Goal: Information Seeking & Learning: Understand process/instructions

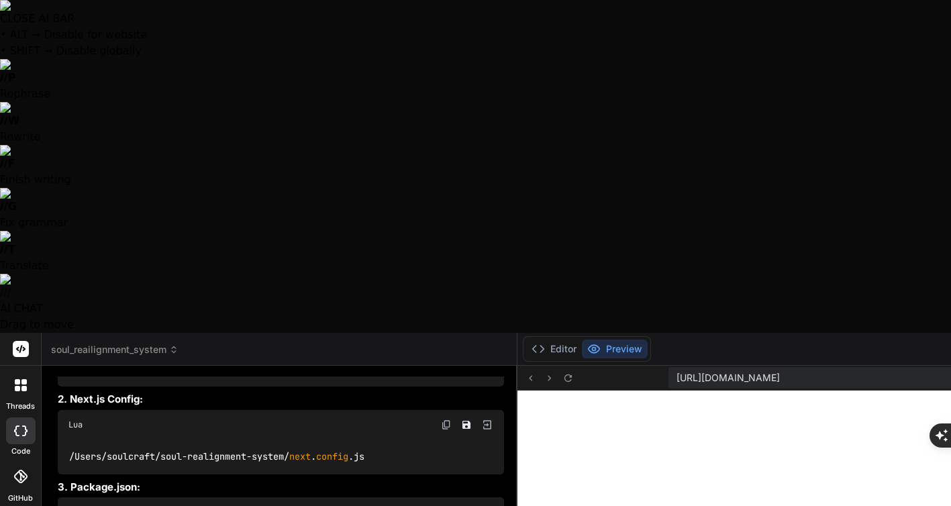
scroll to position [4521, 0]
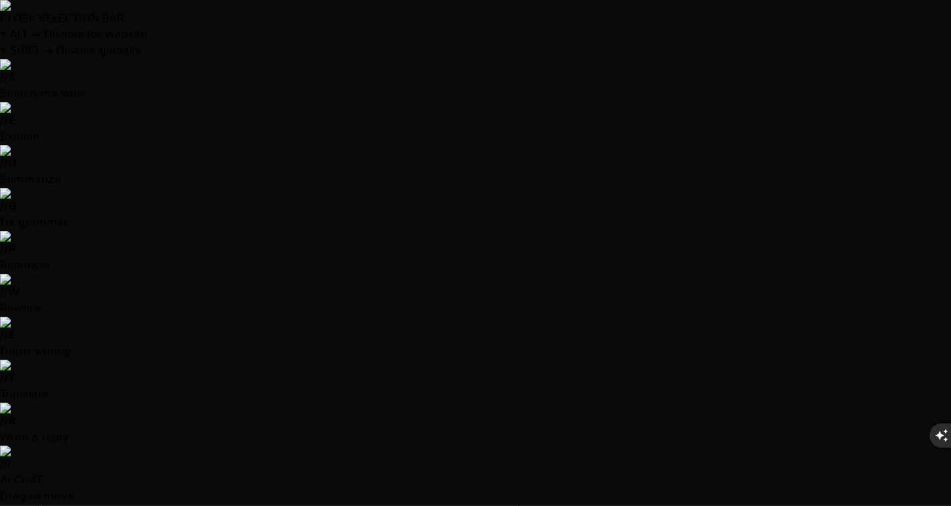
drag, startPoint x: 394, startPoint y: 278, endPoint x: 57, endPoint y: 281, distance: 337.0
copy code "/Users/ soulcraft /soul-realignment-system/ tailwind.config.js"
click at [288, 476] on p "1. Tailwind Config:" at bounding box center [281, 483] width 446 height 15
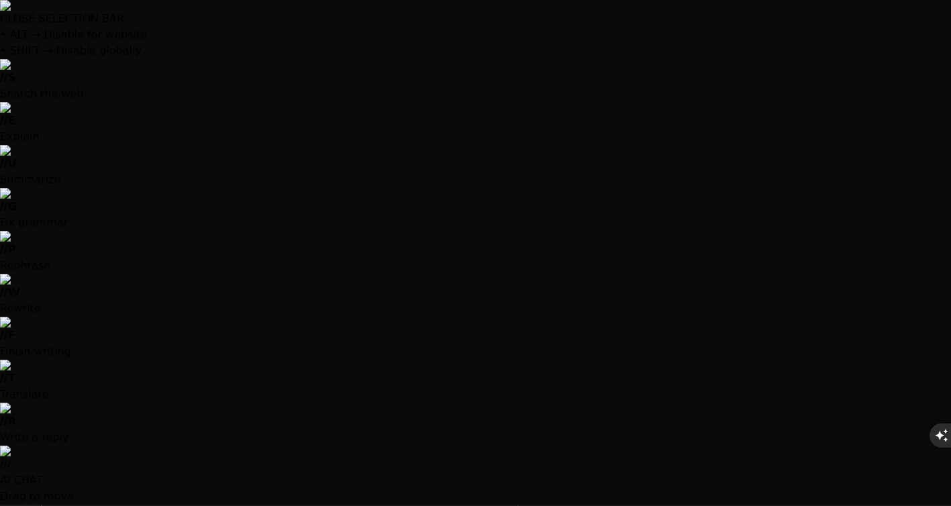
drag, startPoint x: 337, startPoint y: 340, endPoint x: 68, endPoint y: 339, distance: 269.2
copy code "ls -la /Users/soulcraft/soul-realignment-system/"
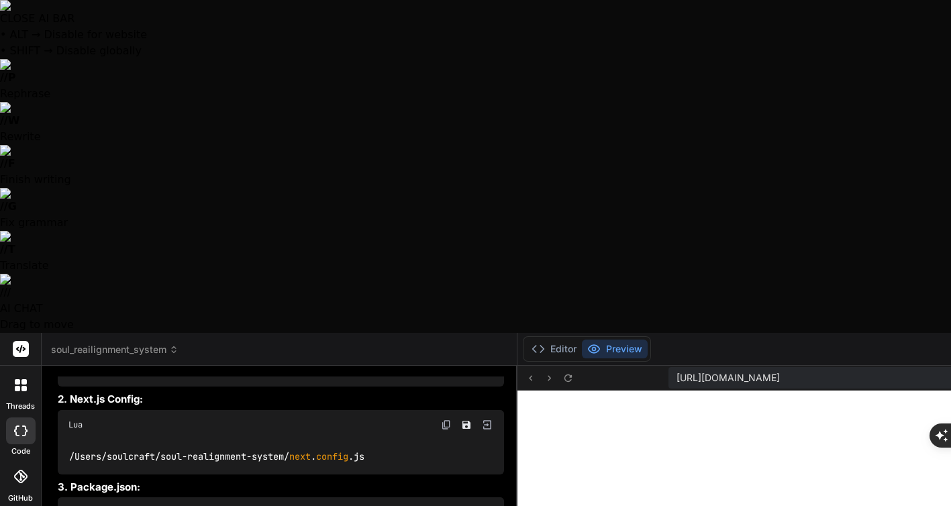
type textarea "N"
type textarea "x"
type textarea "Ne"
type textarea "x"
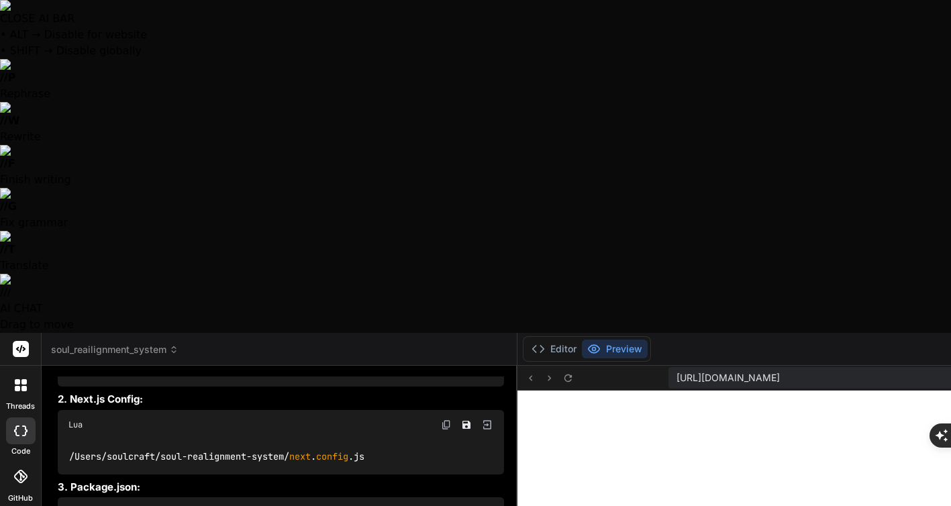
type textarea "Nei"
type textarea "x"
type textarea "Neit"
type textarea "x"
type textarea "Neith"
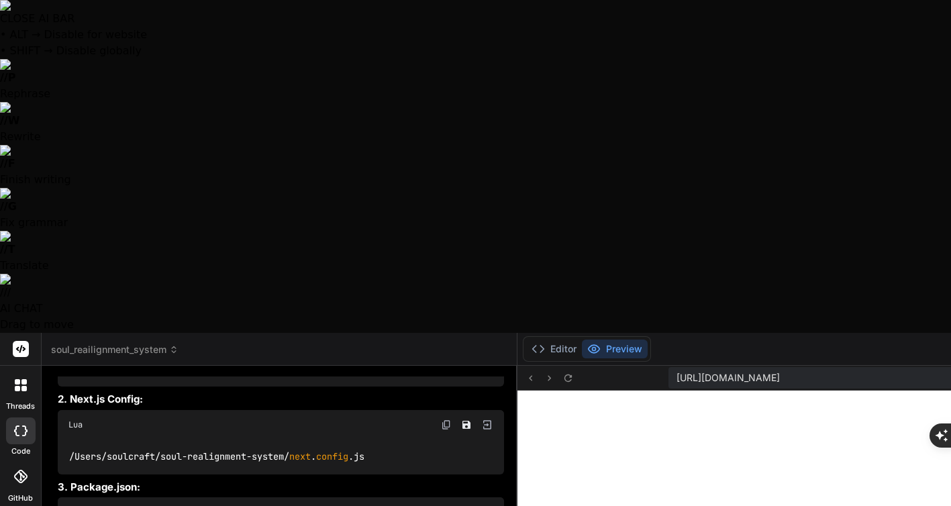
type textarea "x"
type textarea "Neithe"
type textarea "x"
type textarea "Neither"
type textarea "x"
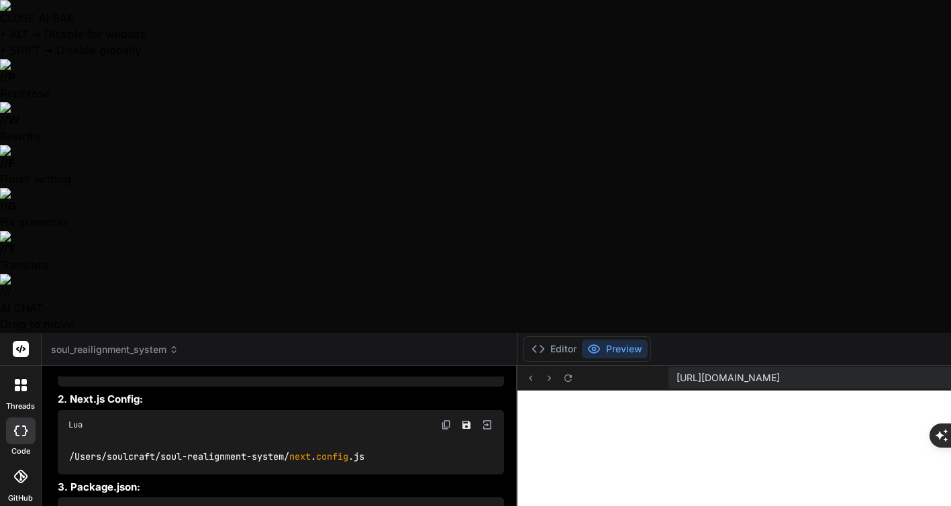
type textarea "Neither"
type textarea "x"
type textarea "Neither o"
type textarea "x"
type textarea "Neither of"
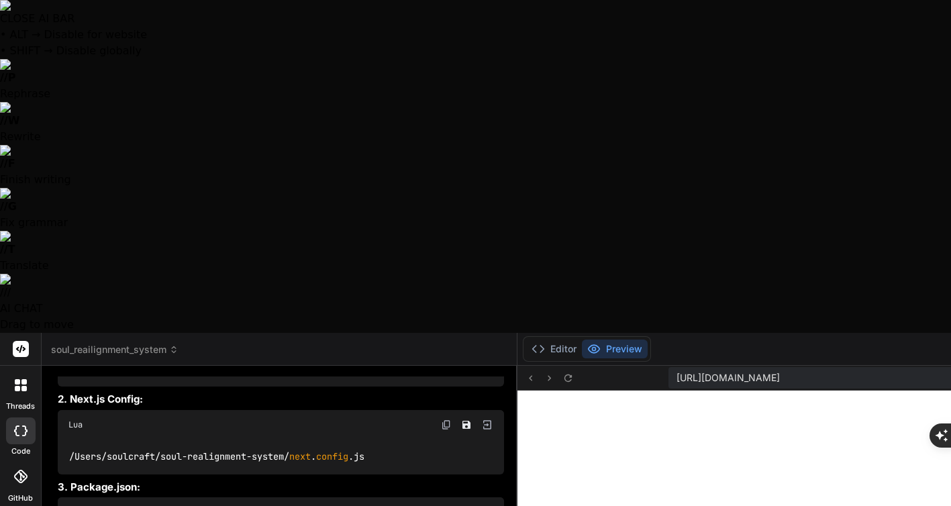
type textarea "x"
type textarea "Neither of"
type textarea "x"
type textarea "Neither of t"
type textarea "x"
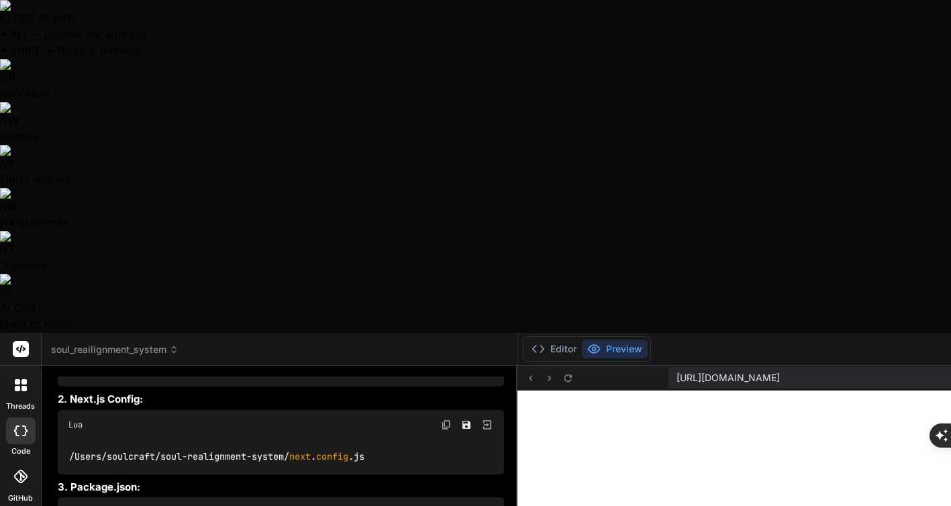
type textarea "Neither of th"
type textarea "x"
type textarea "Neither of the"
type textarea "x"
type textarea "Neither of them"
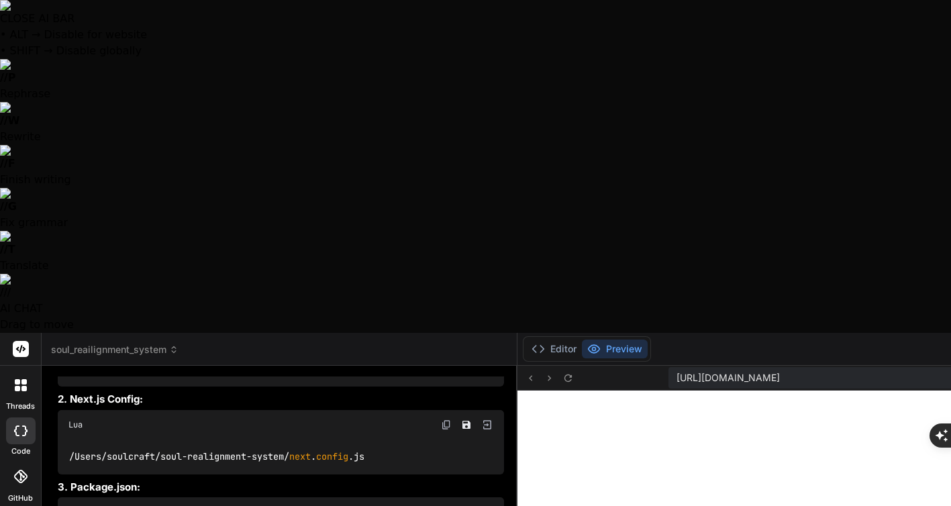
type textarea "x"
type textarea "Neither of them"
type textarea "x"
type textarea "Neither of them e"
type textarea "x"
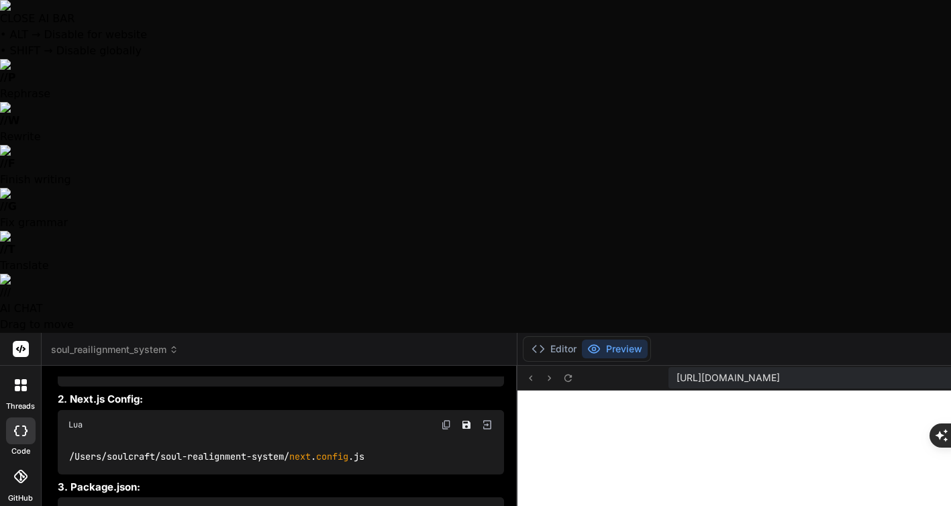
type textarea "Neither of them ex"
type textarea "x"
type textarea "Neither of them exi"
type textarea "x"
type textarea "Neither of them exis"
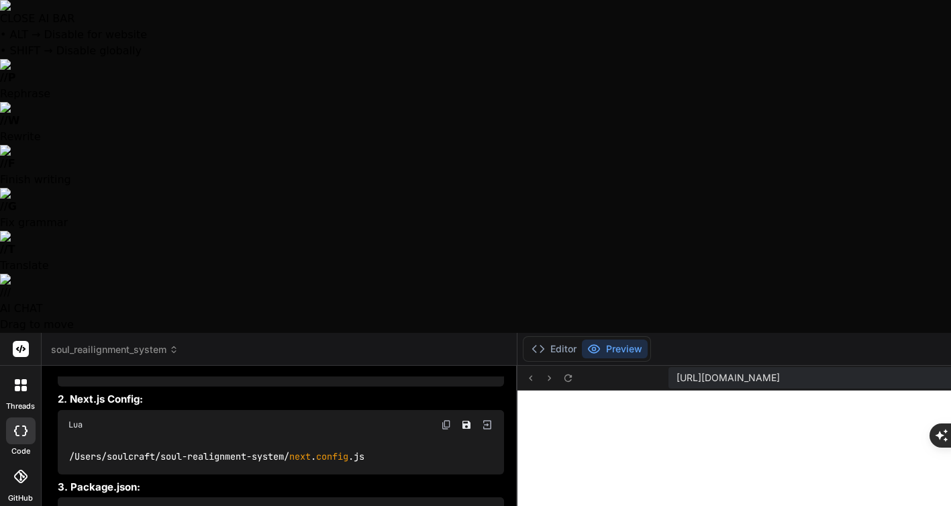
type textarea "x"
type textarea "Neither of them exist"
type textarea "x"
type textarea "Neither of them exist"
type textarea "x"
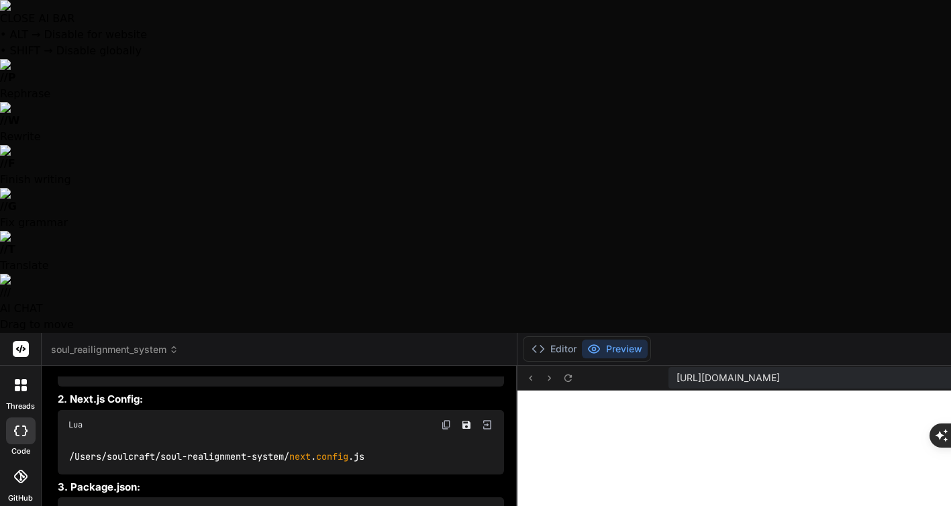
type textarea "Neither of them exist i"
type textarea "x"
type textarea "Neither of them exist in"
type textarea "x"
type textarea "Neither of them exist in"
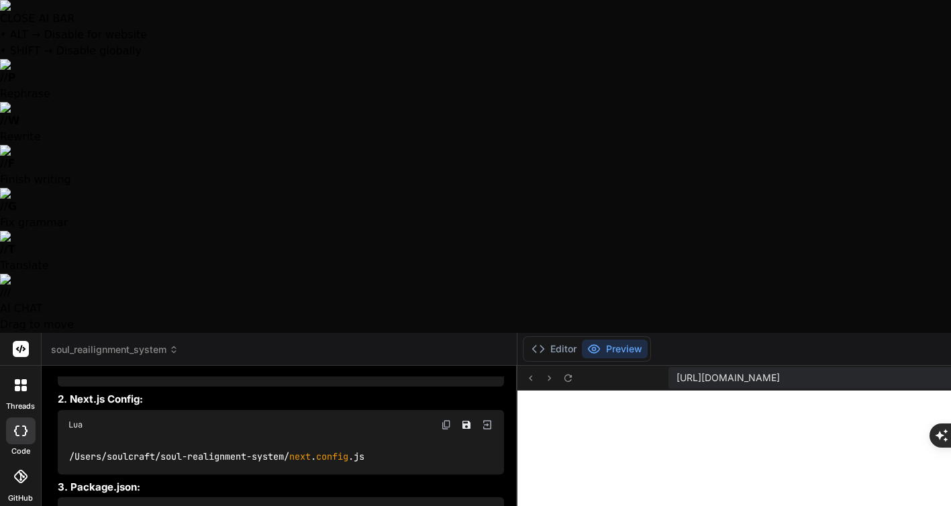
type textarea "x"
type textarea "Neither of them exist in t"
type textarea "x"
type textarea "Neither of them exist in th"
type textarea "x"
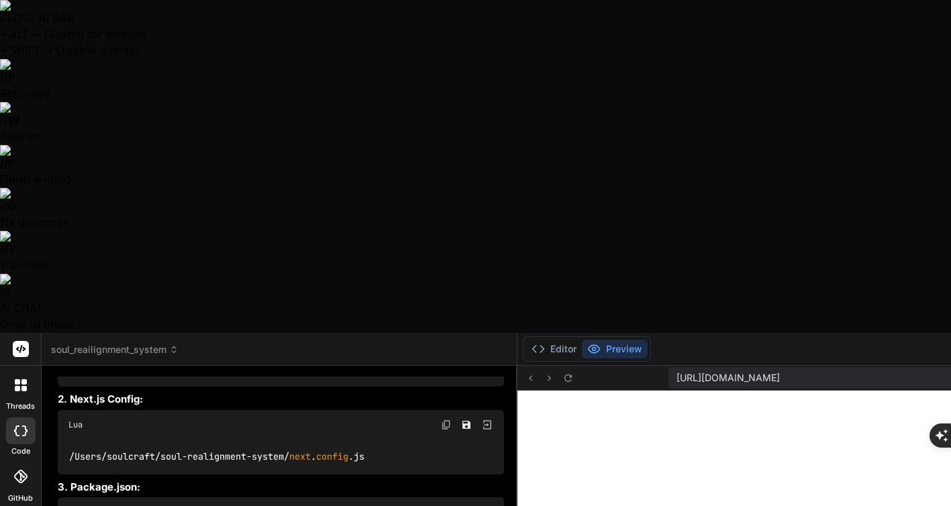
type textarea "Neither of them exist in tha"
type textarea "x"
type textarea "Neither of them exist in that"
type textarea "x"
type textarea "Neither of them exist in that"
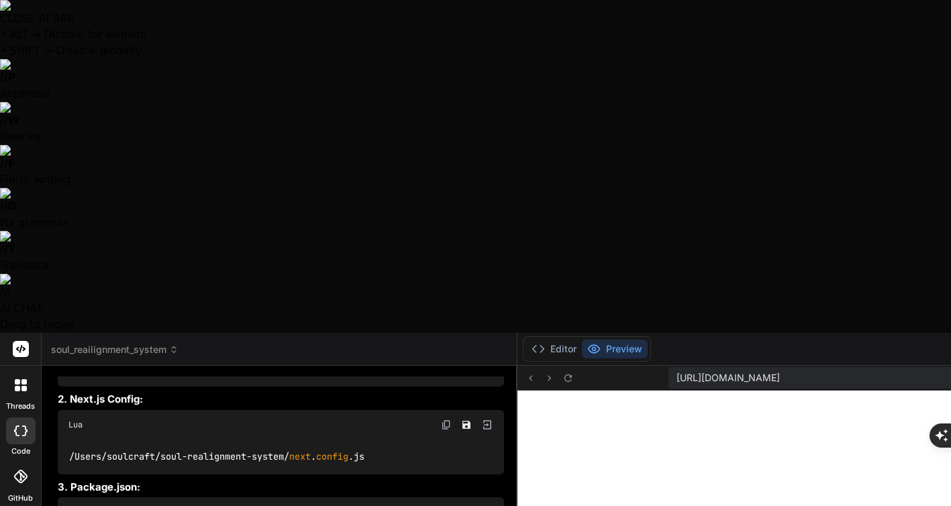
type textarea "x"
type textarea "Neither of them exist in that p"
type textarea "x"
type textarea "Neither of them exist in that pa"
type textarea "x"
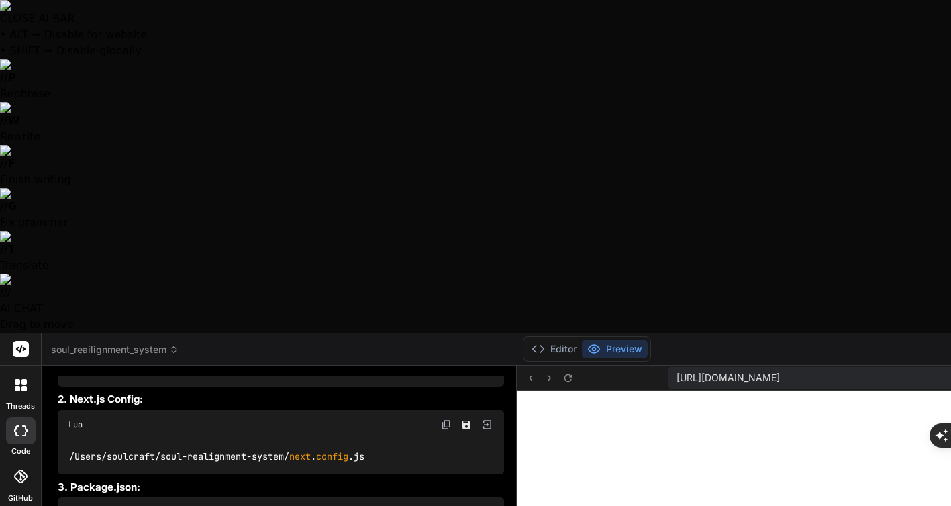
type textarea "Neither of them exist in that pat"
type textarea "x"
type textarea "Neither of them exist in that path"
type textarea "x"
type textarea "Neither of them exist in that path"
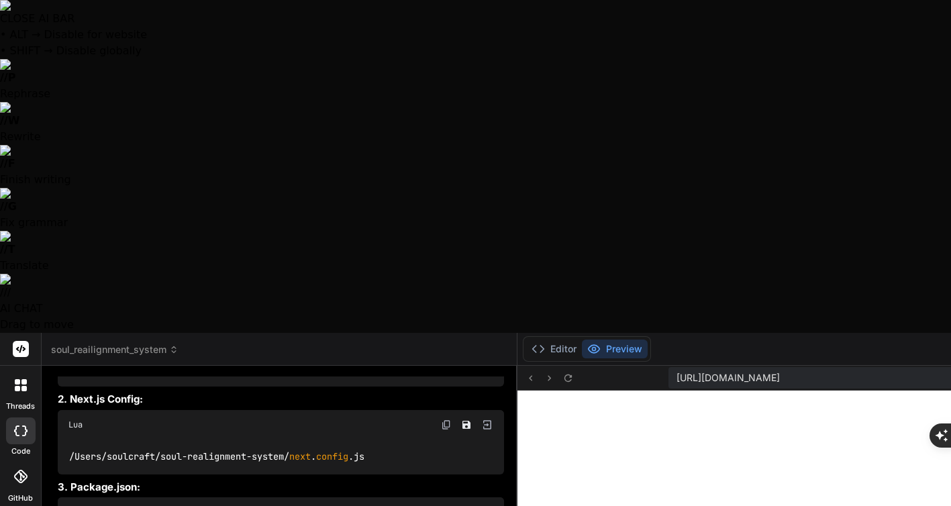
type textarea "x"
type textarea "Neither of them exist in that path -"
type textarea "x"
type textarea "Neither of them exist in that path -"
type textarea "x"
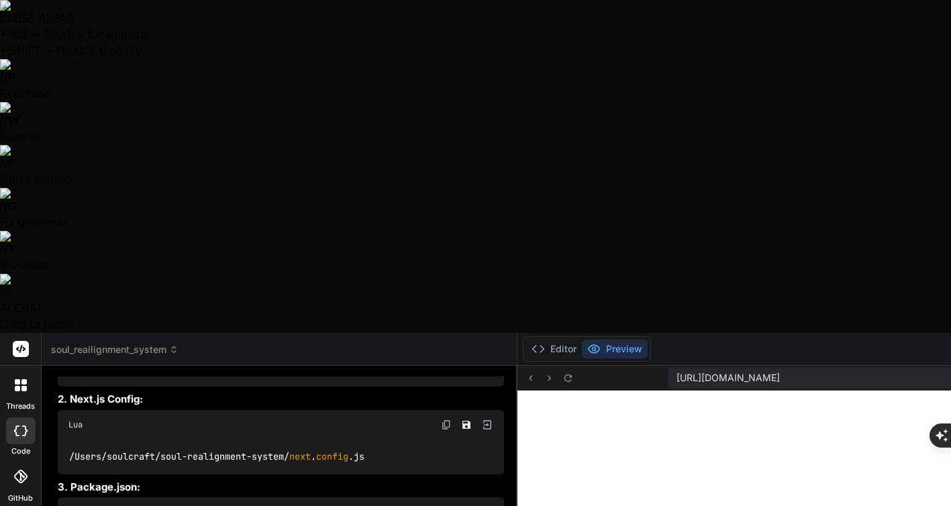
type textarea "Neither of them exist in that path - p"
type textarea "x"
type textarea "Neither of them exist in that path - pl"
type textarea "x"
type textarea "Neither of them exist in that path - ple"
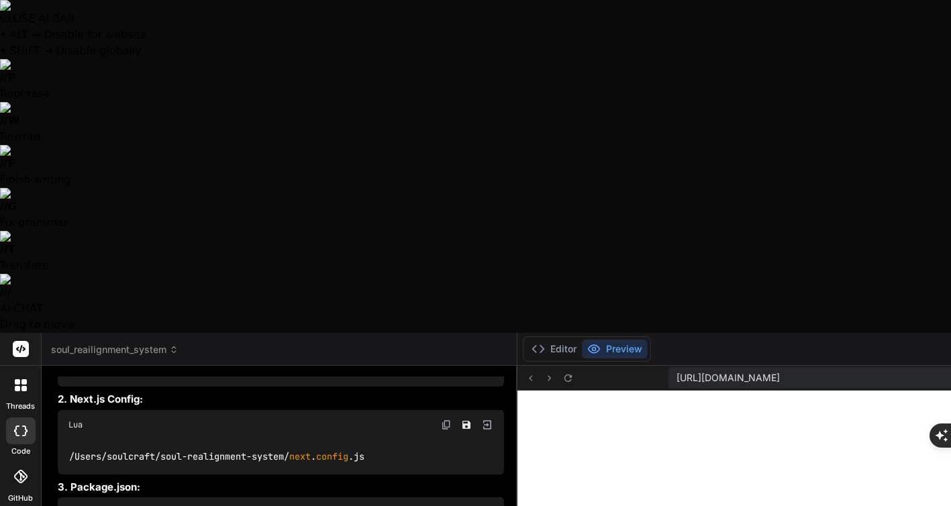
type textarea "x"
type textarea "Neither of them exist in that path - plea"
type textarea "x"
type textarea "Neither of them exist in that path - pleas"
type textarea "x"
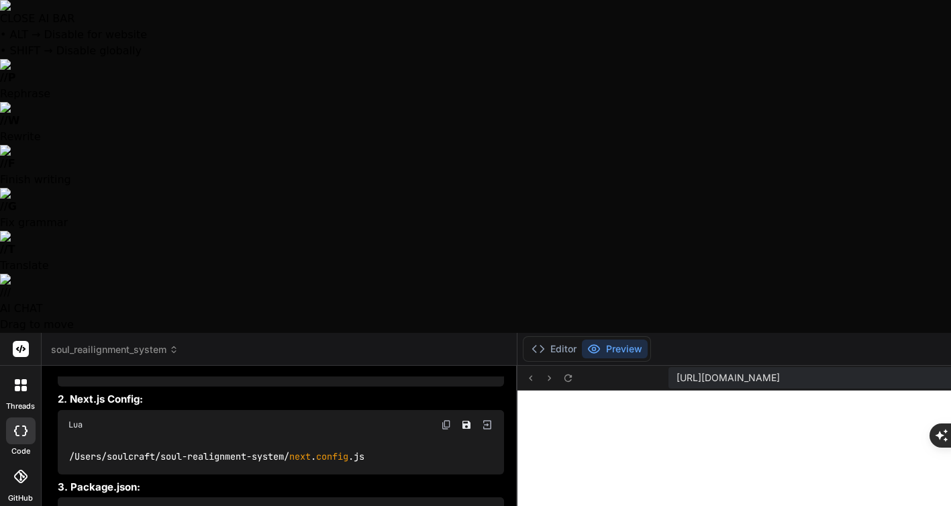
type textarea "Neither of them exist in that path - please"
type textarea "x"
type textarea "Neither of them exist in that path - please"
type textarea "x"
type textarea "Neither of them exist in that path - please a"
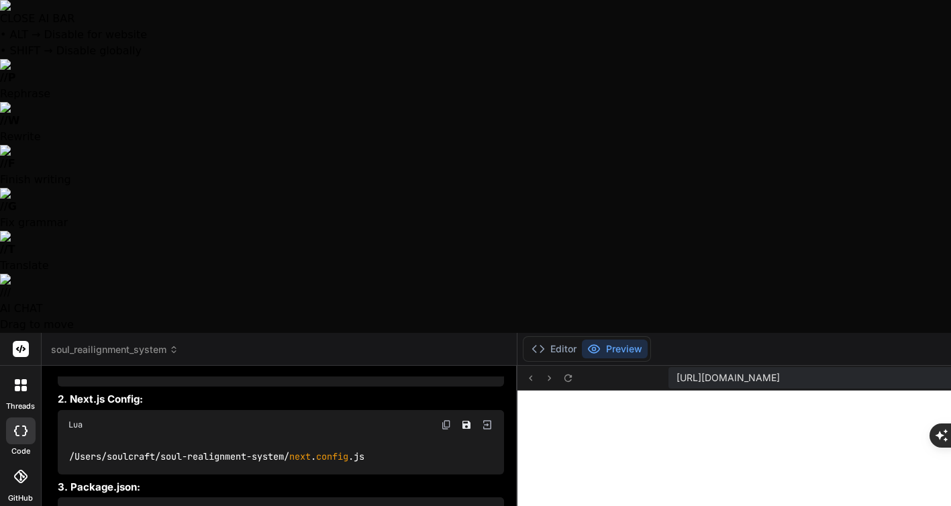
type textarea "x"
type textarea "Neither of them exist in that path - please ad"
type textarea "x"
type textarea "Neither of them exist in that path - please adv"
type textarea "x"
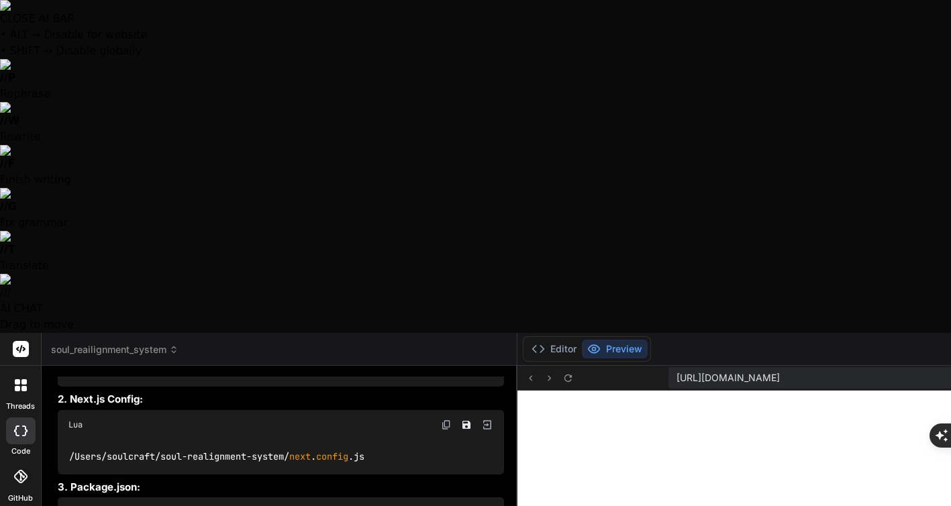
type textarea "Neither of them exist in that path - please advi"
type textarea "x"
type textarea "Neither of them exist in that path - please advis"
type textarea "x"
type textarea "Neither of them exist in that path - please advise"
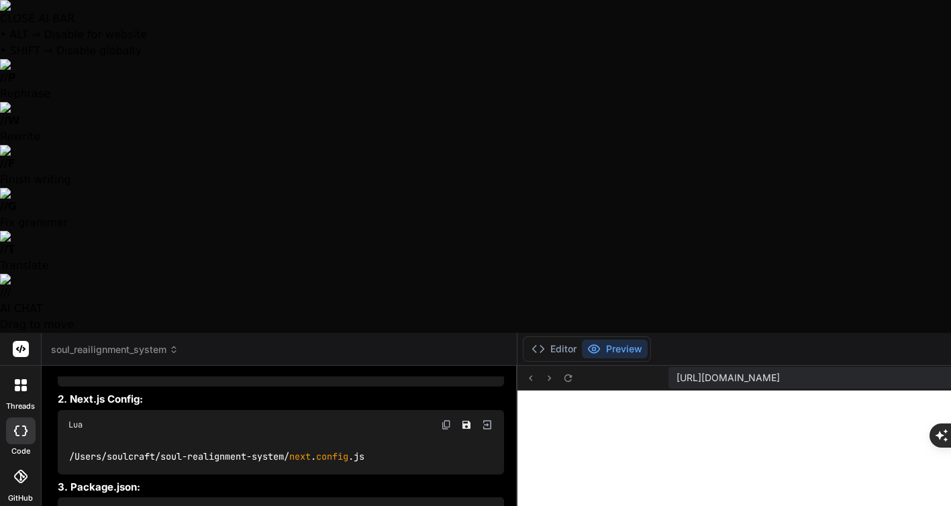
type textarea "x"
type textarea "Neither of them exist in that path - please advise:"
type textarea "x"
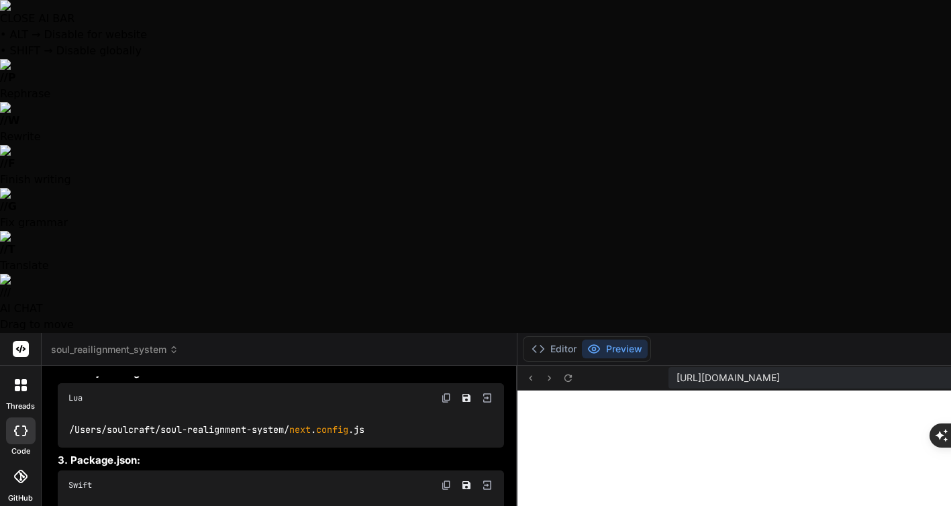
paste textarea "soulcraft@MacBook-Pro-tilhrende-Clairre soul-realignment-system % ls -la /Users…"
type textarea "Neither of them exist in that path - please advise: soulcraft@MacBook-Pro-tilhr…"
type textarea "x"
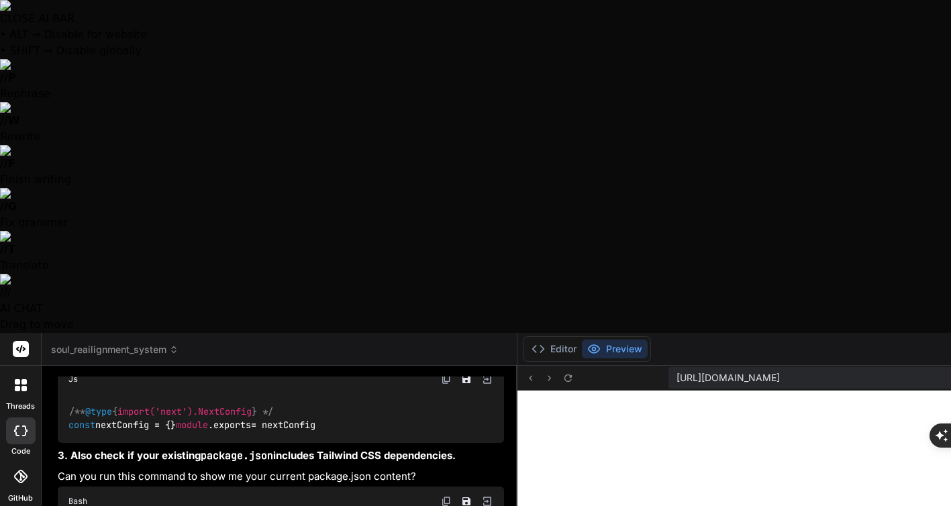
scroll to position [5337, 0]
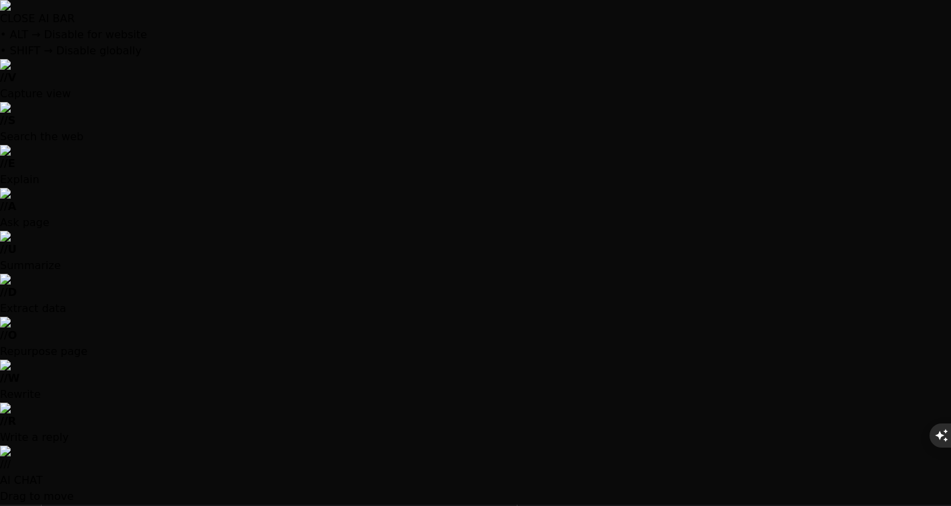
type textarea "x"
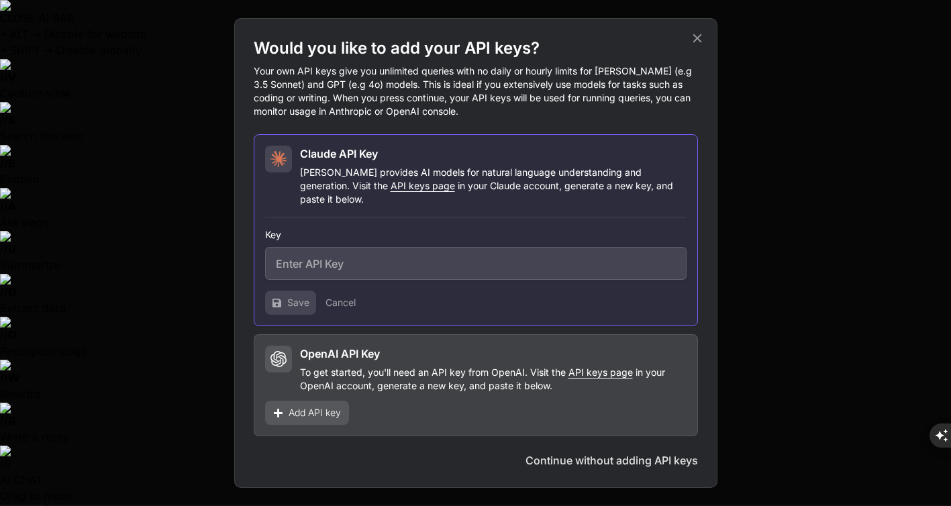
click at [391, 191] on span "API keys page" at bounding box center [423, 185] width 64 height 11
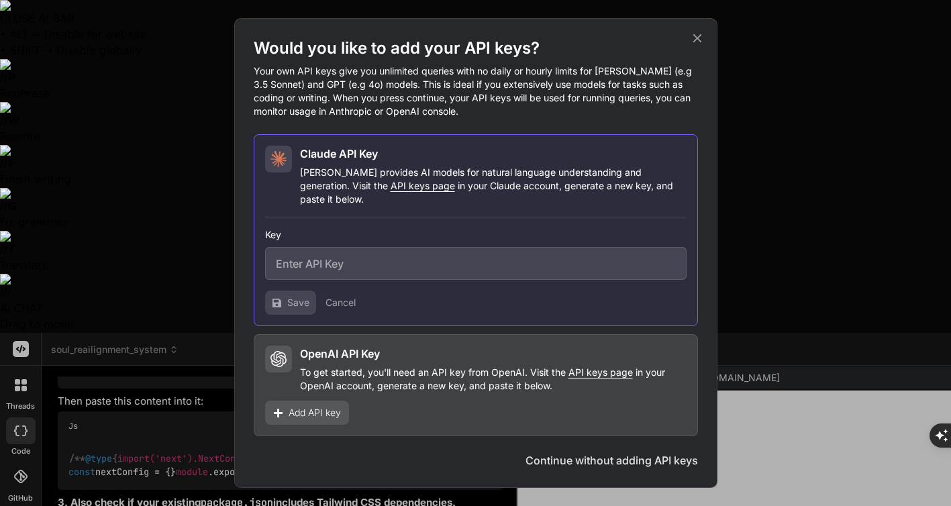
click at [334, 258] on input "text" at bounding box center [476, 263] width 422 height 33
paste input "sk-ant-api03-9kBJiXlsRD2G8NrBCTChETy_kinOJFOxh_TE__Z_WOjoNt3yWr8Mi74I-kfuXQQ56W…"
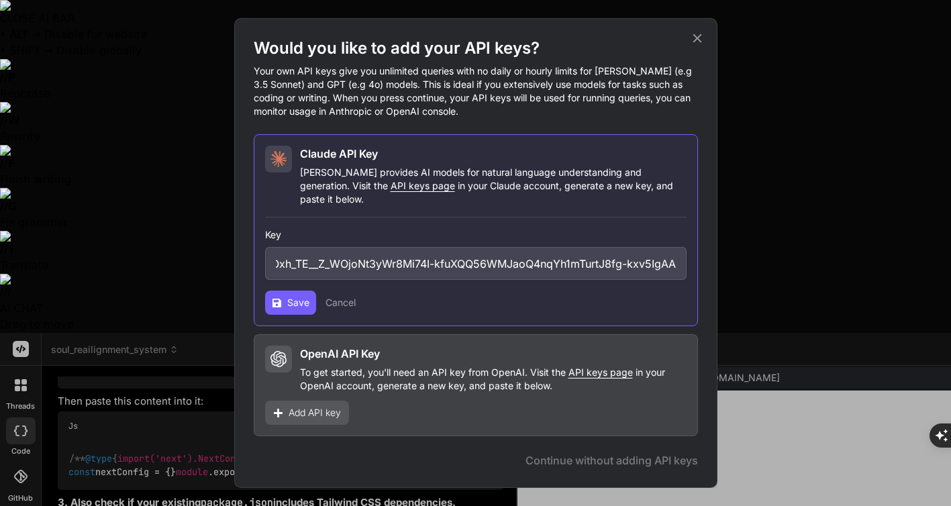
type input "sk-ant-api03-9kBJiXlsRD2G8NrBCTChETy_kinOJFOxh_TE__Z_WOjoNt3yWr8Mi74I-kfuXQQ56W…"
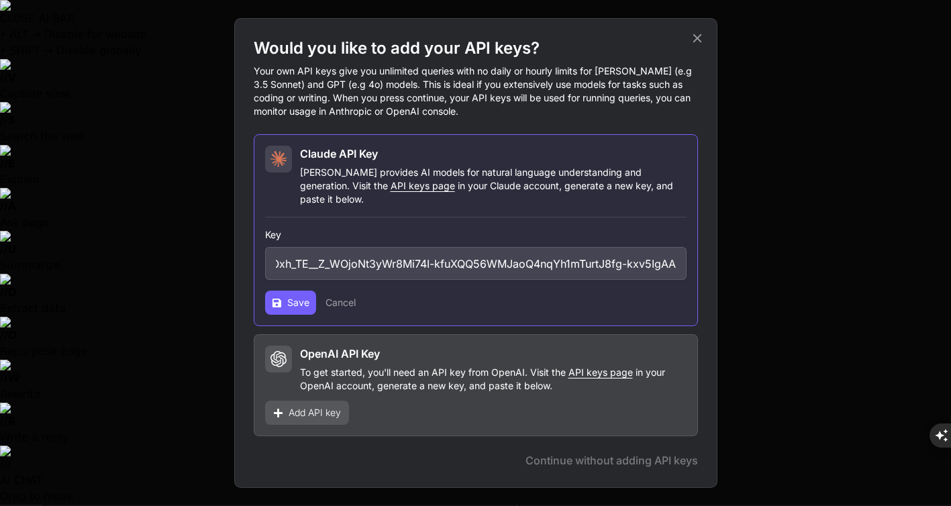
click at [286, 297] on button "Save" at bounding box center [290, 303] width 51 height 24
click at [296, 296] on span "Save" at bounding box center [298, 302] width 22 height 13
click at [315, 412] on span "Add API key" at bounding box center [315, 412] width 52 height 13
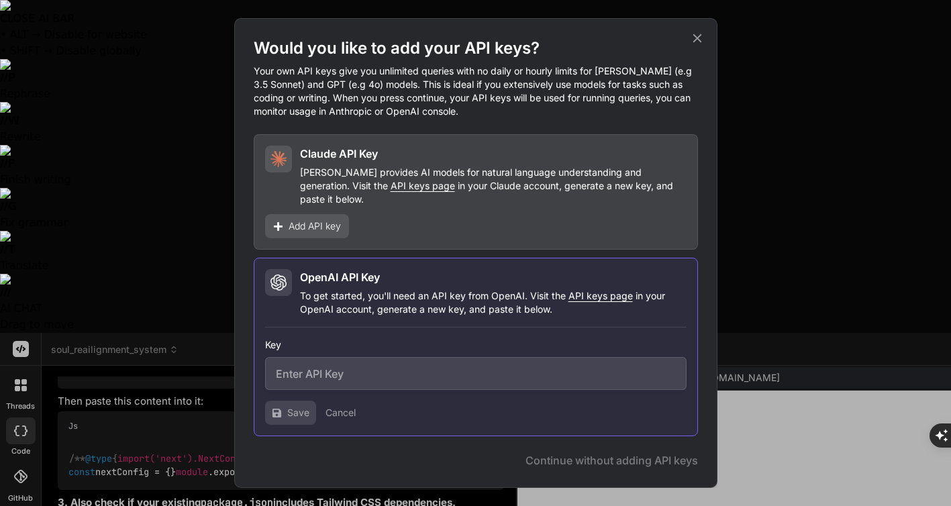
click at [342, 369] on input "text" at bounding box center [476, 373] width 422 height 33
paste input "sk-proj-iQ-FSIqe4fiyW3r2dMrv9IyV9SbEYAEVXM9bXyinexzf2mQsoLrl8Fq-lTB_YXL7_jpe8ZC…"
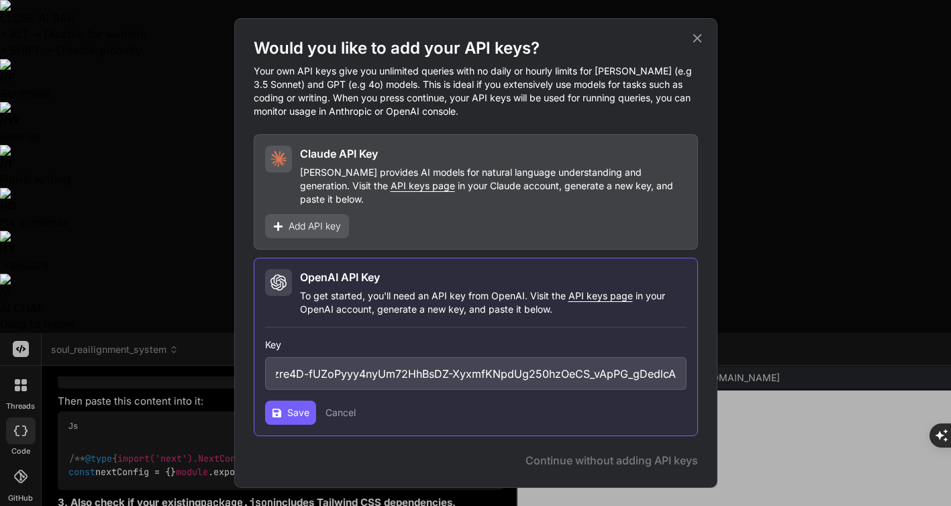
type input "sk-proj-iQ-FSIqe4fiyW3r2dMrv9IyV9SbEYAEVXM9bXyinexzf2mQsoLrl8Fq-lTB_YXL7_jpe8ZC…"
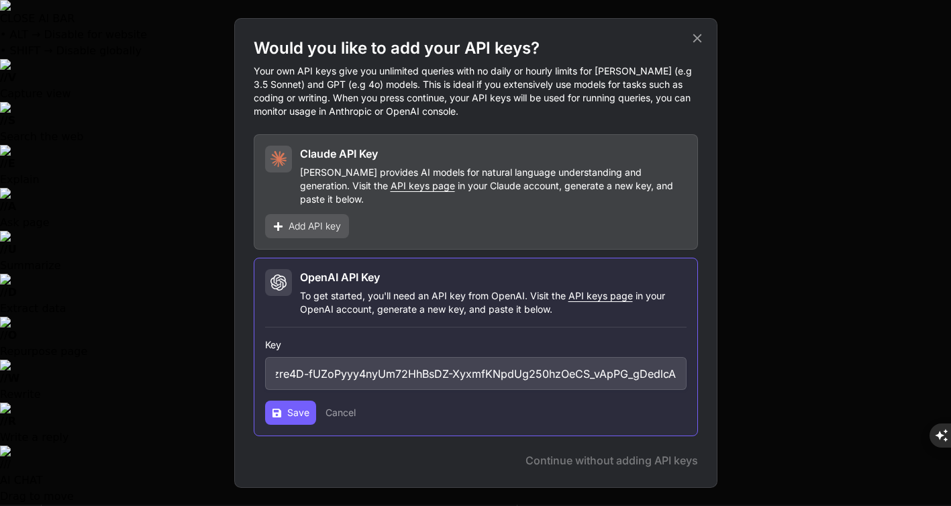
scroll to position [0, 0]
click at [301, 406] on span "Save" at bounding box center [298, 412] width 22 height 13
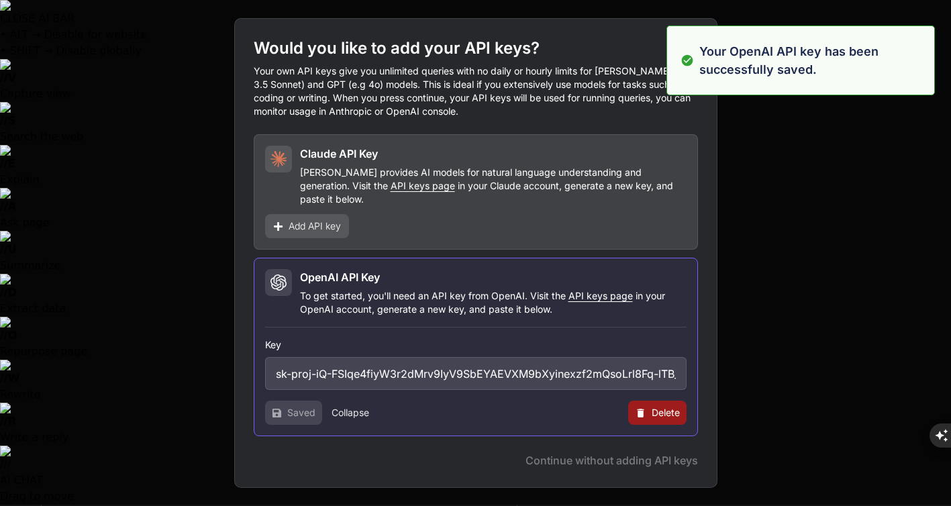
type textarea "x"
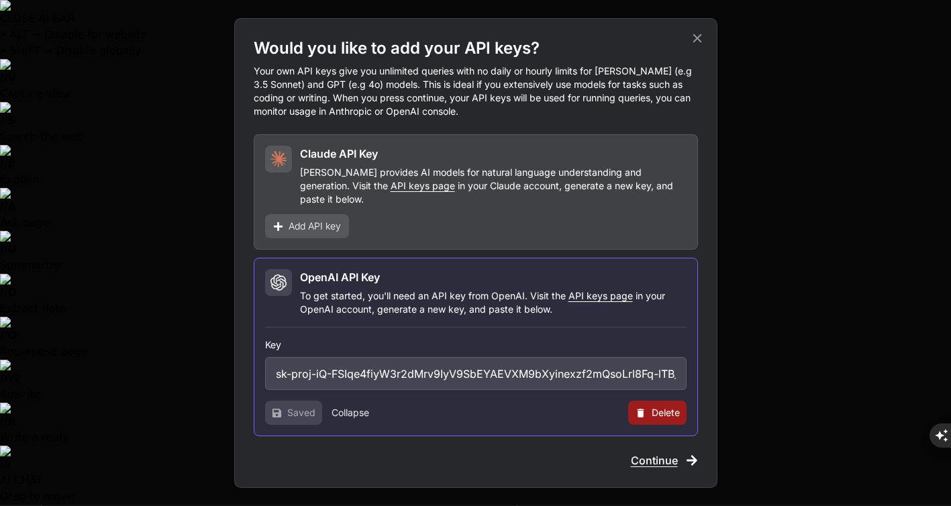
click at [589, 459] on div "Would you like to add your API keys? Your own API keys give you unlimited queri…" at bounding box center [476, 253] width 444 height 431
click at [661, 455] on span "Continue" at bounding box center [654, 460] width 47 height 16
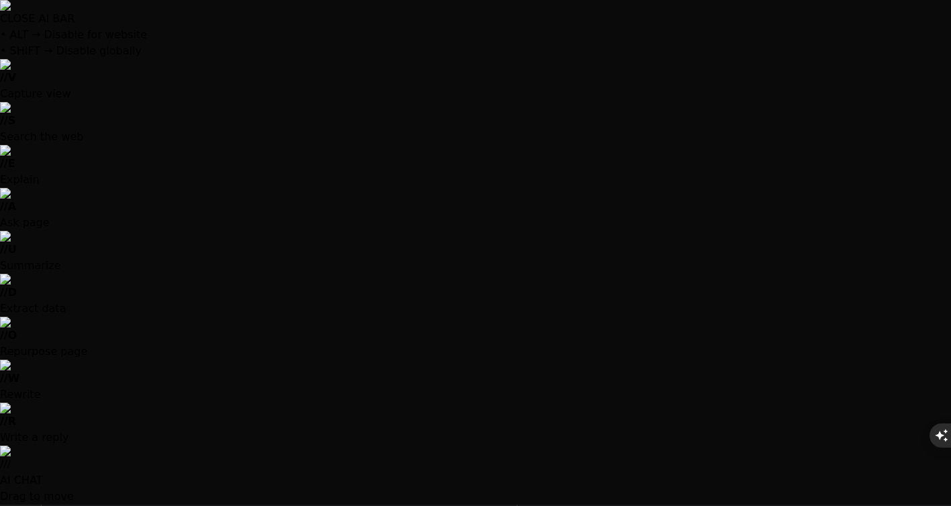
scroll to position [5858, 0]
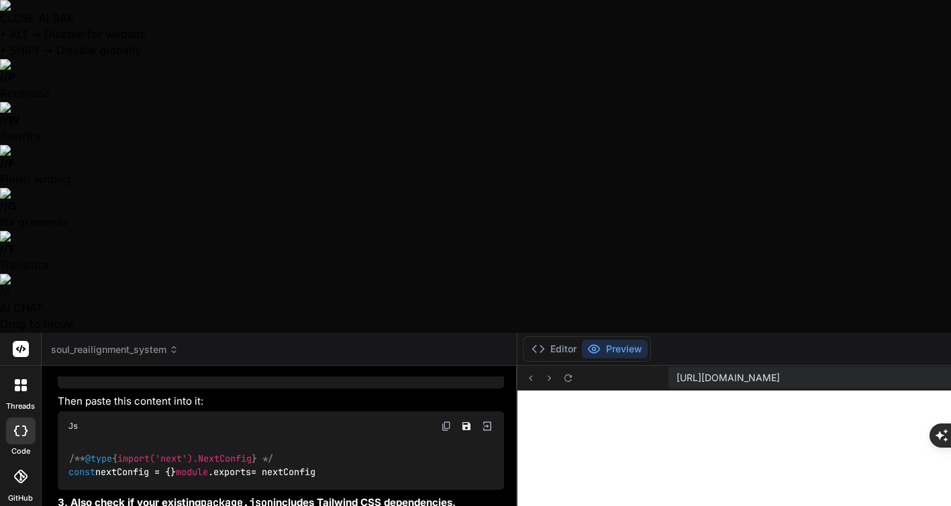
scroll to position [5249, 0]
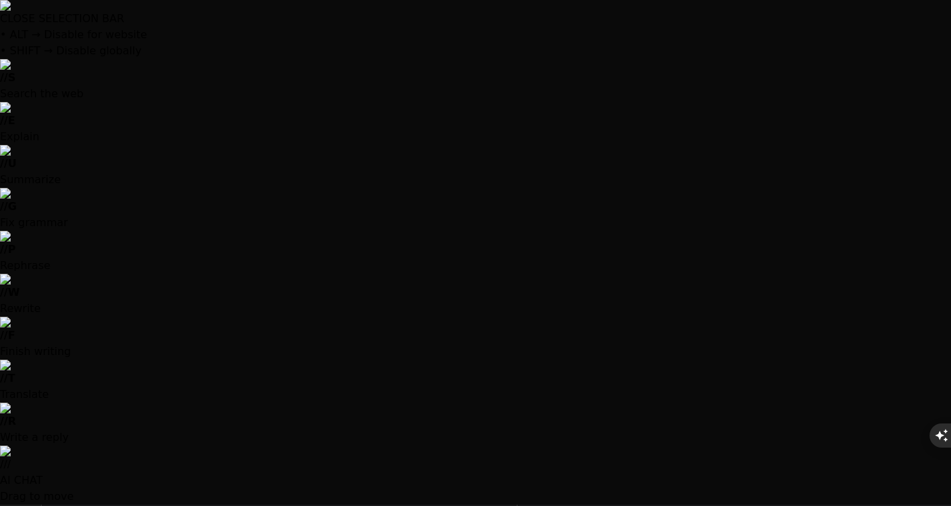
drag, startPoint x: 211, startPoint y: 232, endPoint x: 103, endPoint y: 229, distance: 108.1
click at [103, 248] on strong "1. Create tailwind.config.js in your root directory:" at bounding box center [188, 254] width 260 height 13
copy code "tailwind.config.js"
click at [263, 193] on p "Perfect! I can see that you're missing both tailwind.config.js and next.config.…" at bounding box center [281, 206] width 446 height 30
drag, startPoint x: 197, startPoint y: 230, endPoint x: 126, endPoint y: 230, distance: 71.2
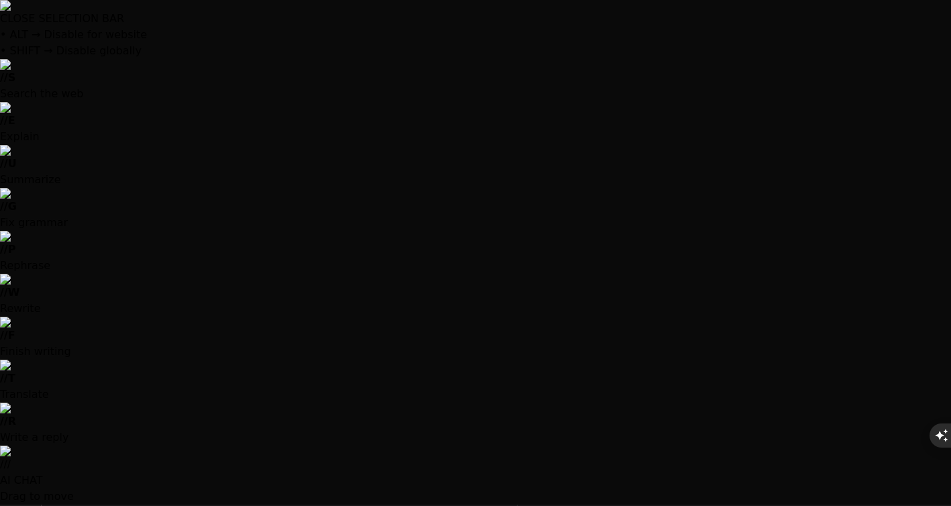
click at [126, 248] on code "tailwind.config.js" at bounding box center [155, 254] width 109 height 13
drag, startPoint x: 195, startPoint y: 230, endPoint x: 103, endPoint y: 230, distance: 91.3
click at [103, 248] on code "tailwind.config.js" at bounding box center [155, 254] width 109 height 13
copy code "tailwind.config"
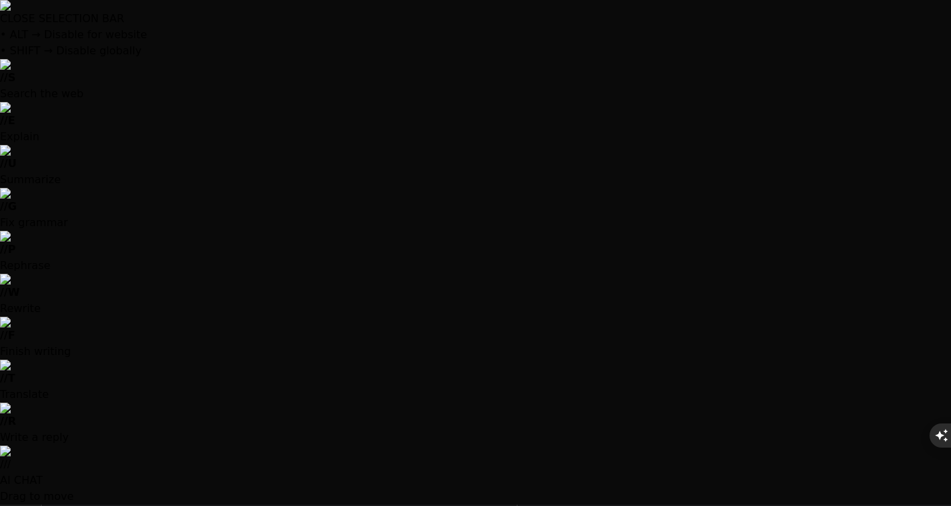
scroll to position [5451, 0]
click at [89, 383] on div "/** @type { import('tailwindcss').Config } */ module . exports = { content : [ …" at bounding box center [281, 428] width 446 height 90
click at [441, 362] on img at bounding box center [446, 367] width 11 height 11
click at [174, 479] on code "next.config.js" at bounding box center [145, 485] width 85 height 13
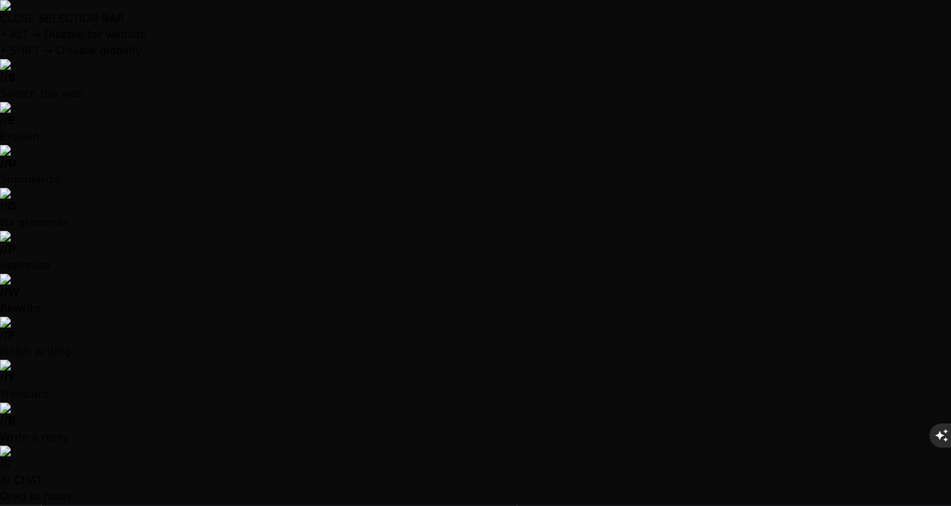
drag, startPoint x: 170, startPoint y: 135, endPoint x: 107, endPoint y: 136, distance: 62.4
click at [107, 479] on code "next.config.js" at bounding box center [145, 485] width 85 height 13
copy code "next.config"
click at [253, 496] on div "Bash" at bounding box center [281, 511] width 446 height 30
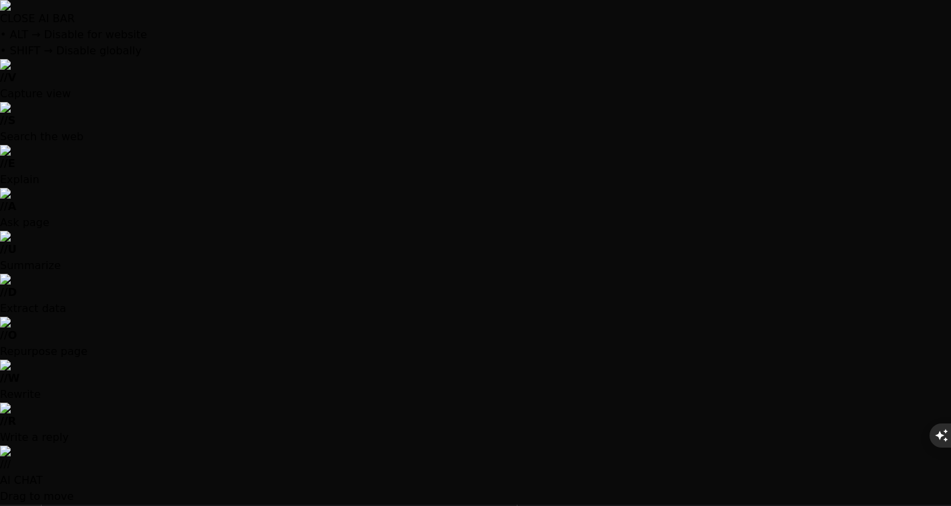
click at [253, 496] on div "Bash" at bounding box center [281, 511] width 446 height 30
click at [441, 275] on img at bounding box center [446, 280] width 11 height 11
click at [441, 362] on img at bounding box center [446, 367] width 11 height 11
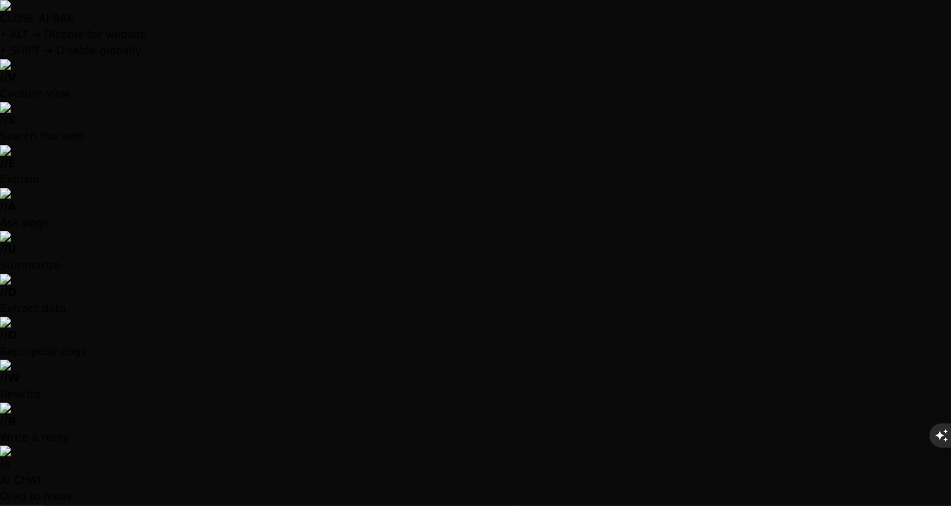
scroll to position [5691, 0]
click at [441, 505] on img at bounding box center [446, 510] width 11 height 11
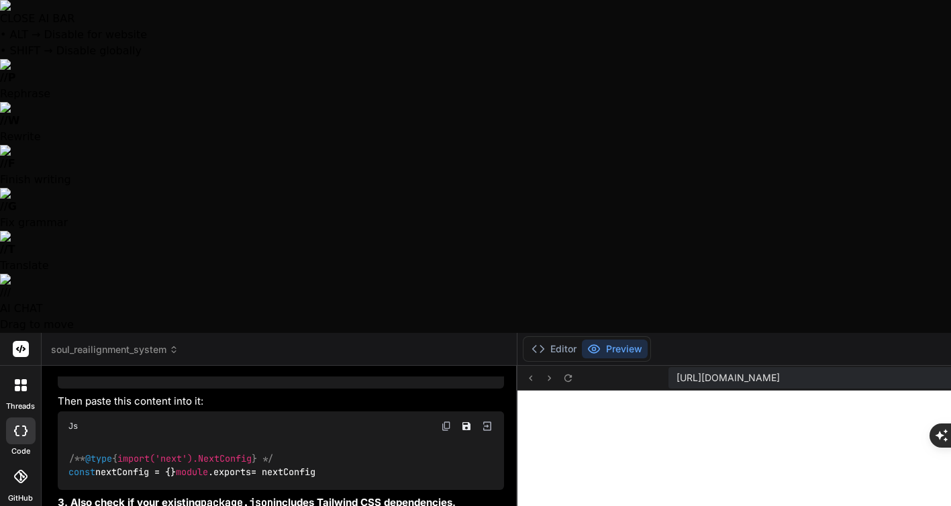
type textarea "n"
type textarea "x"
type textarea "no"
type textarea "x"
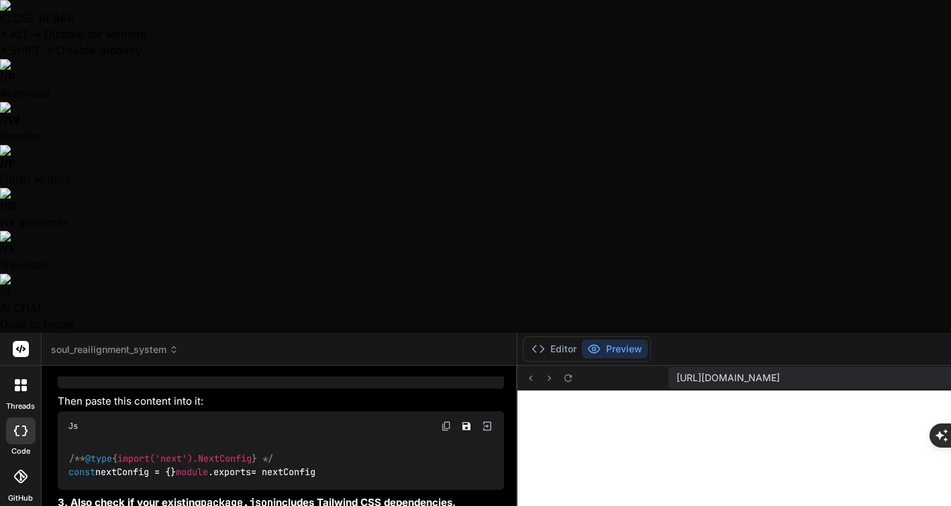
type textarea "now"
type textarea "x"
type textarea "now"
type textarea "x"
type textarea "now t"
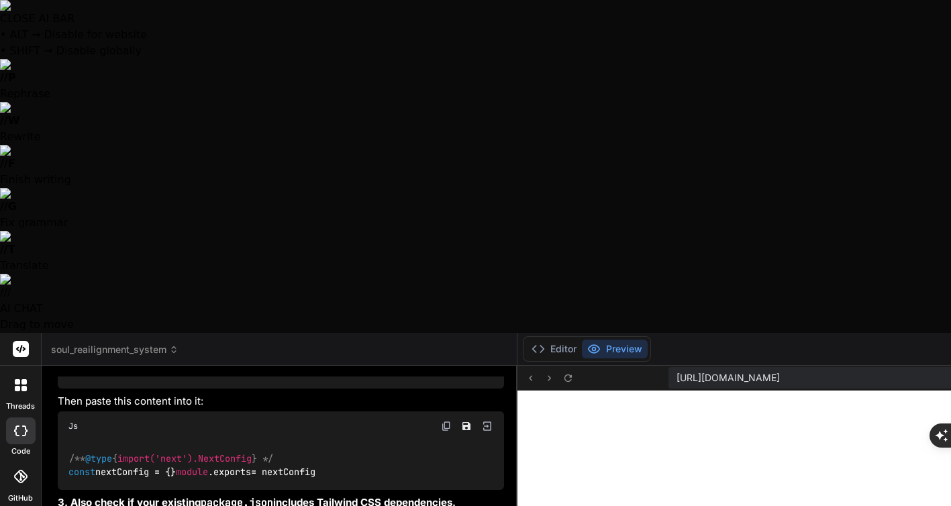
type textarea "x"
type textarea "now th"
type textarea "x"
type textarea "now the"
type textarea "x"
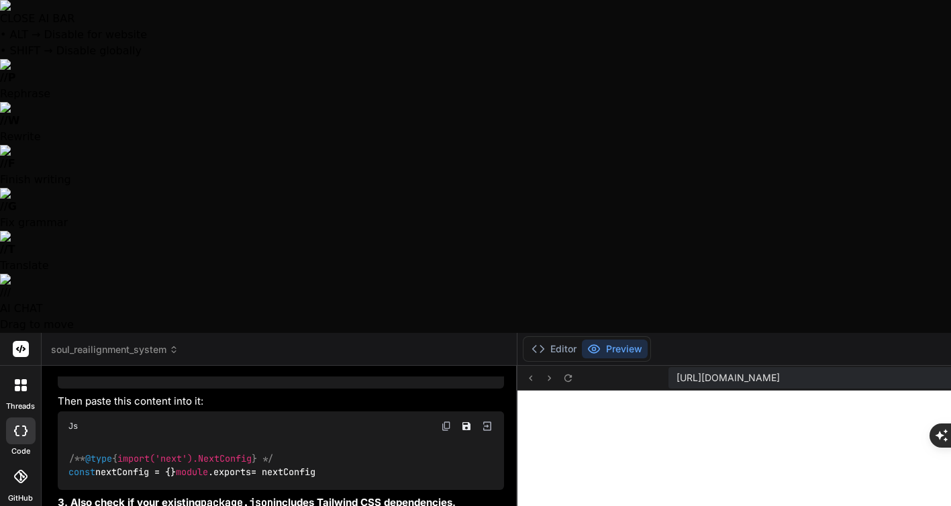
type textarea "now the"
type textarea "x"
type textarea "now the p"
type textarea "x"
type textarea "now the pa"
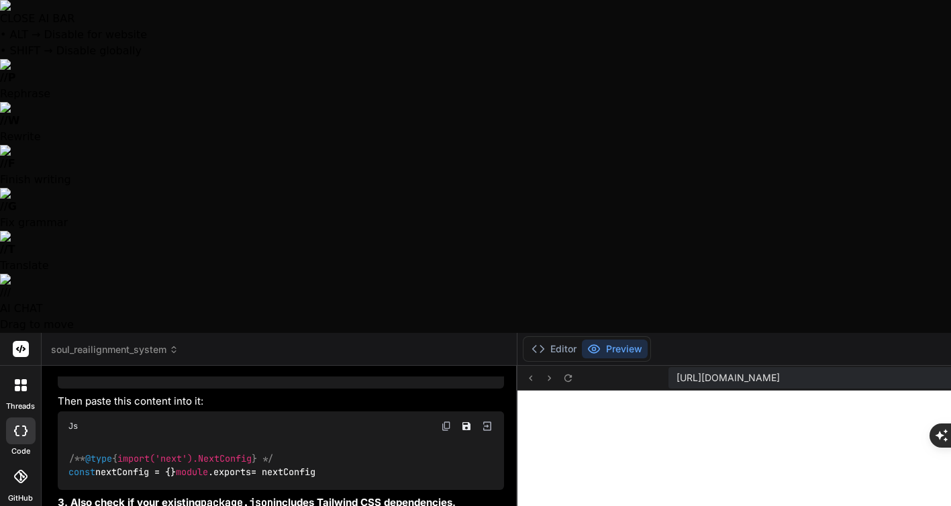
type textarea "x"
type textarea "now the pag"
type textarea "x"
type textarea "now the page"
type textarea "x"
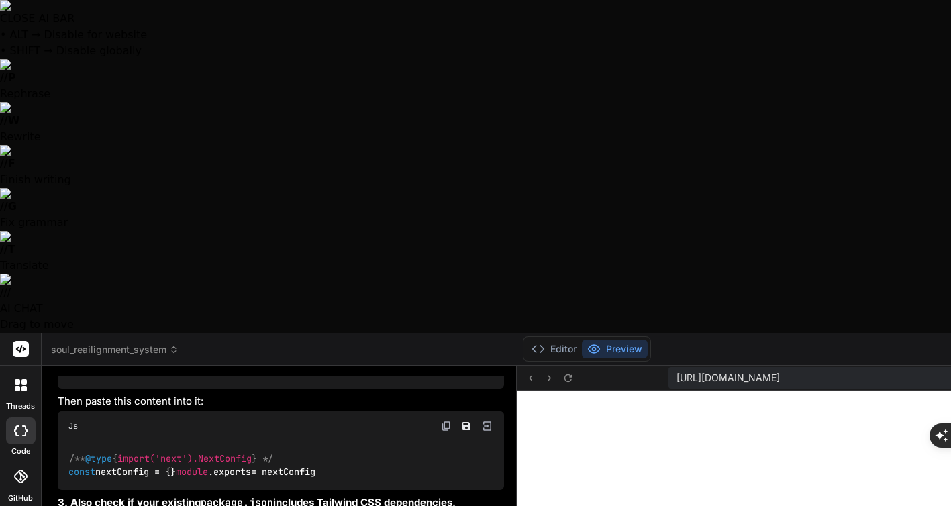
type textarea "now the page"
type textarea "x"
type textarea "now the page o"
type textarea "x"
type textarea "now the page op"
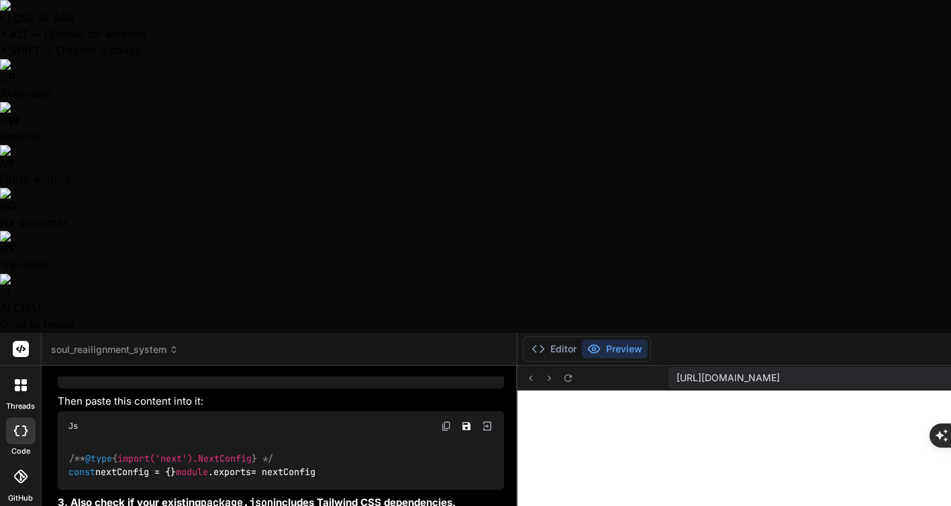
type textarea "x"
type textarea "now the page ope"
type textarea "x"
type textarea "now the page open"
type textarea "x"
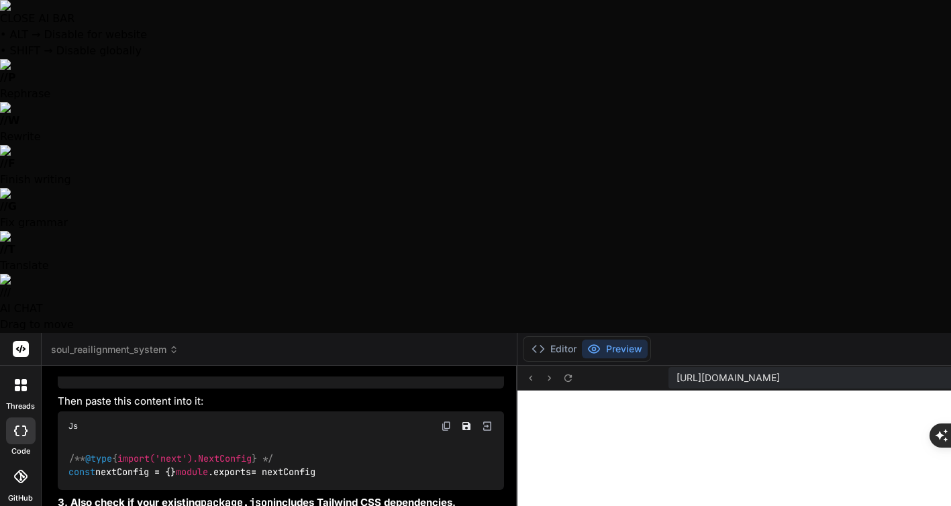
type textarea "now the page opens"
type textarea "x"
type textarea "now the page opens"
type textarea "x"
type textarea "now the page opens b"
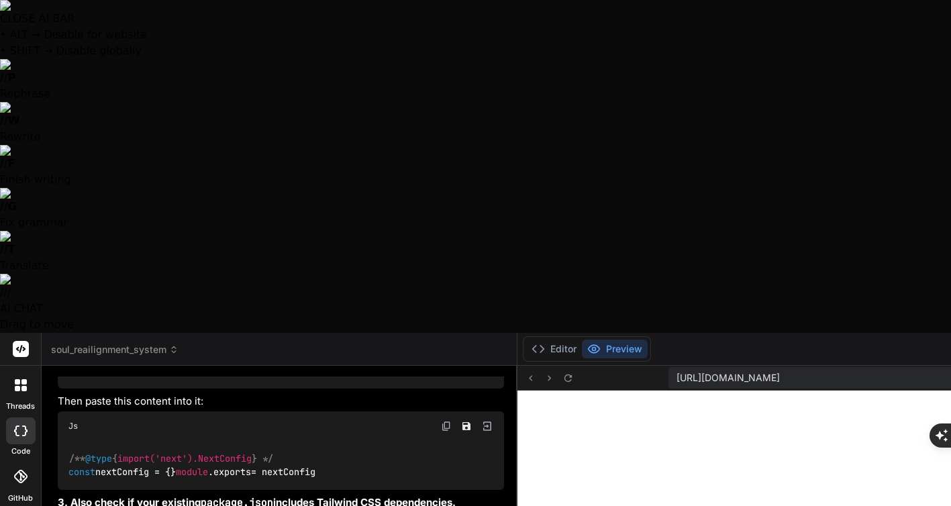
type textarea "x"
type textarea "now the page opens bu"
type textarea "x"
type textarea "now the page opens but"
type textarea "x"
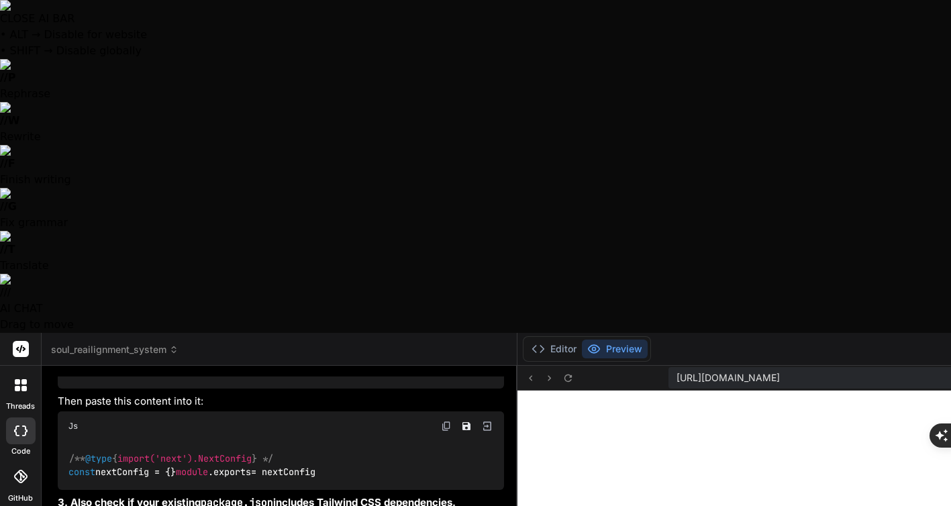
type textarea "now the page opens but"
type textarea "x"
type textarea "now the page opens but w"
type textarea "x"
type textarea "now the page opens but wi"
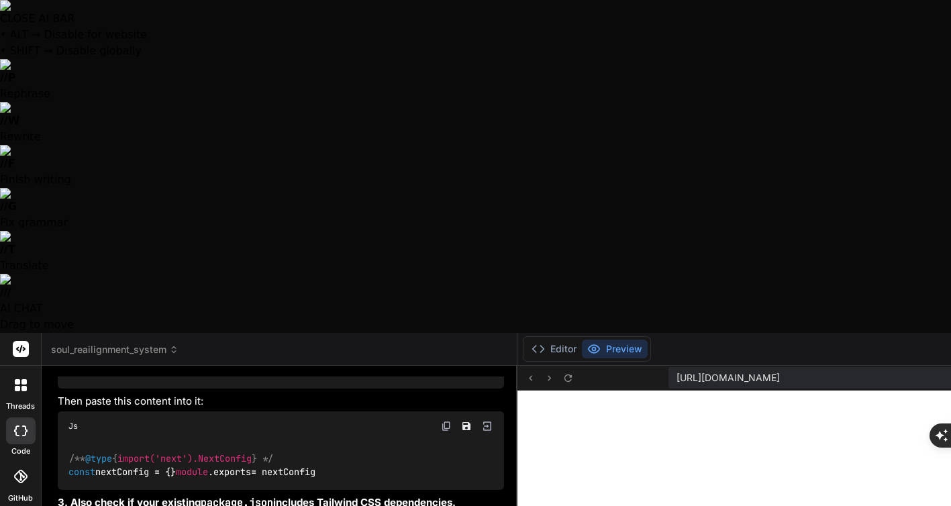
type textarea "x"
type textarea "now the page opens but wit"
type textarea "x"
type textarea "now the page opens but with"
type textarea "x"
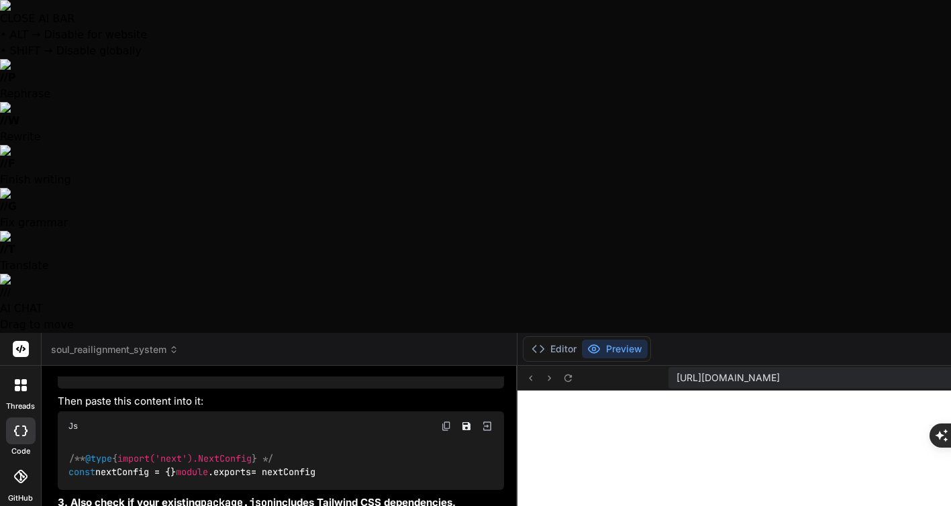
type textarea "now the page opens but witho"
type textarea "x"
type textarea "now the page opens but withou"
type textarea "x"
type textarea "now the page opens but without"
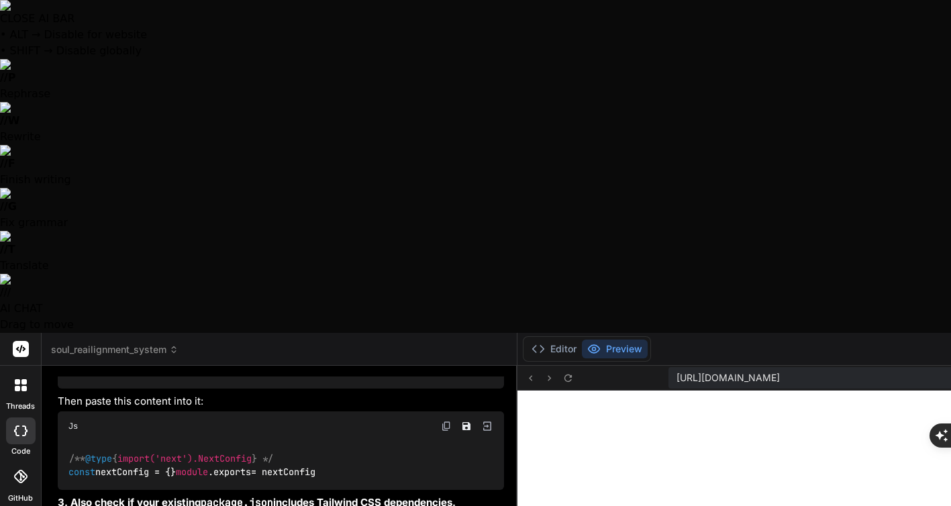
type textarea "x"
type textarea "now the page opens but without"
type textarea "x"
type textarea "now the page opens but without t"
type textarea "x"
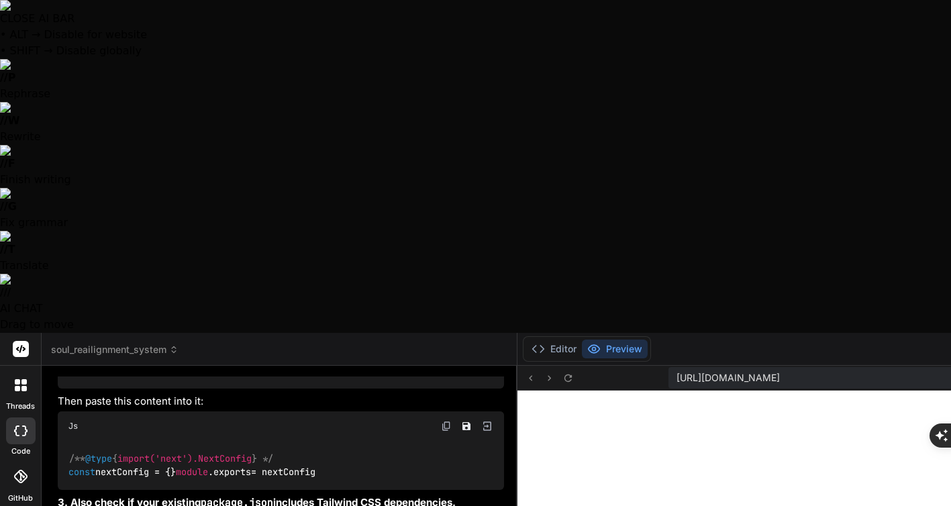
type textarea "now the page opens but without th"
type textarea "x"
type textarea "now the page opens but without t"
type textarea "x"
type textarea "now the page opens but without"
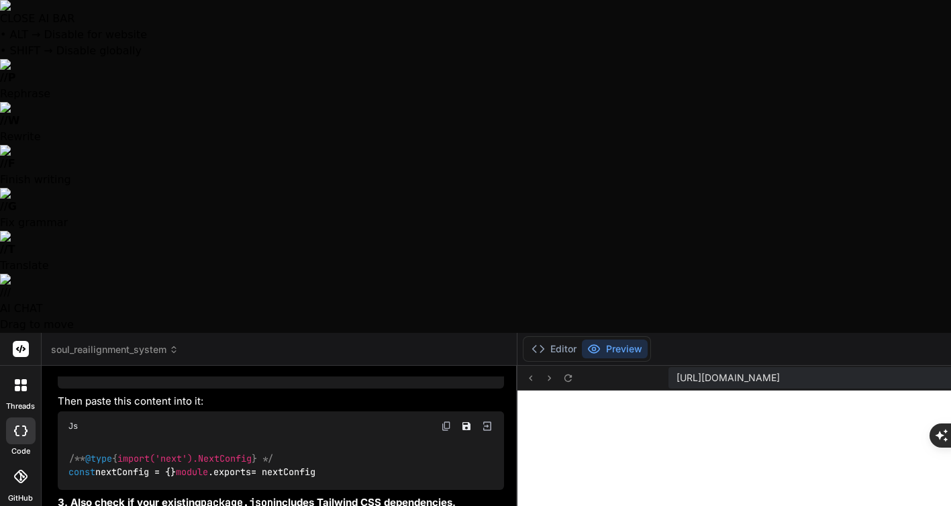
type textarea "x"
type textarea "now the page opens but without c"
type textarea "x"
type textarea "now the page opens but without cs"
type textarea "x"
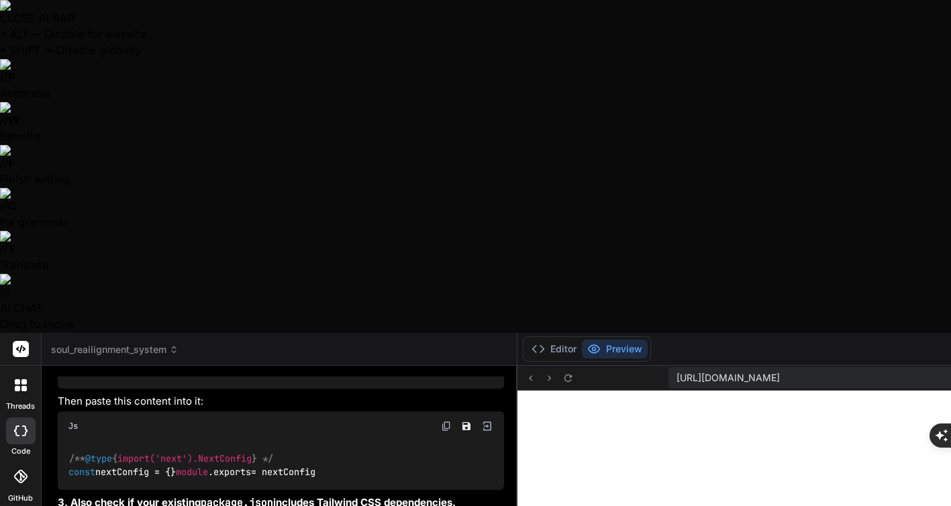
type textarea "now the page opens but without css"
type textarea "x"
type textarea "now the page opens but without css"
type textarea "x"
type textarea "now the page opens but without css ("
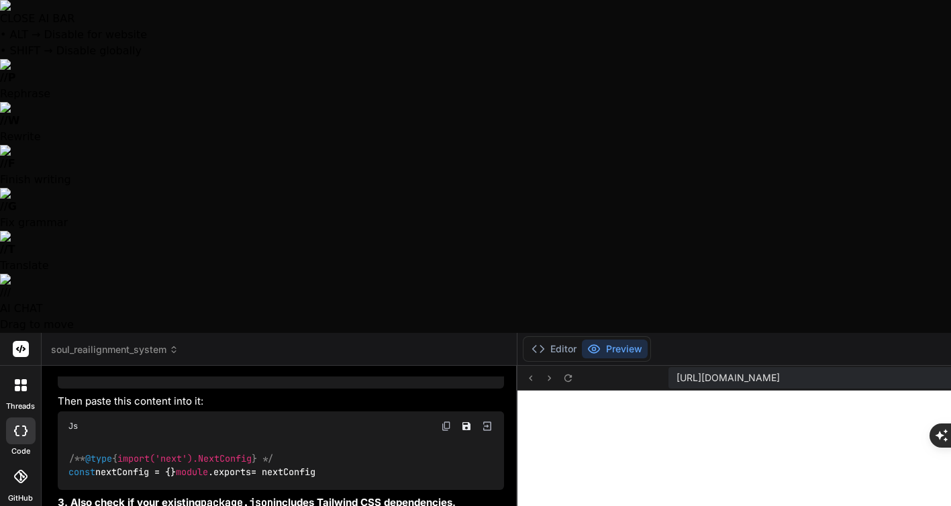
type textarea "x"
type textarea "now the page opens but without css (n"
type textarea "x"
type textarea "now the page opens but without css (no"
type textarea "x"
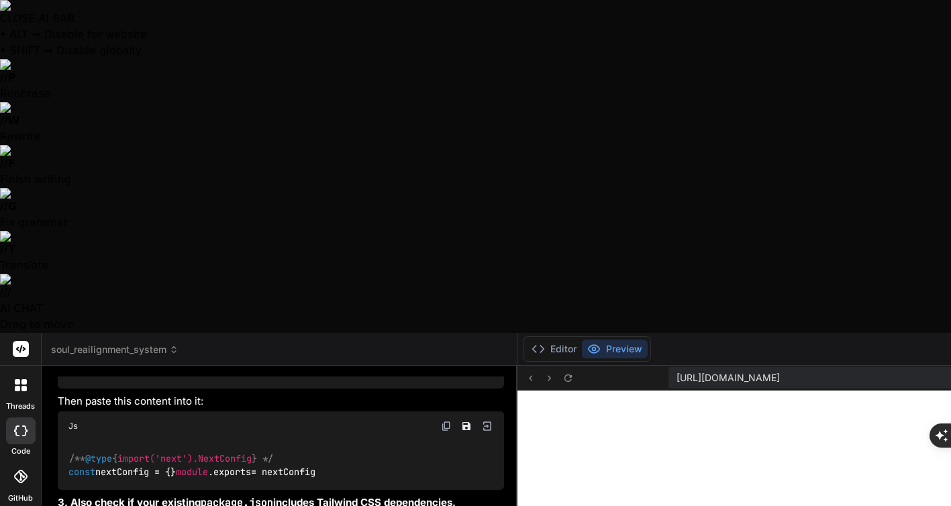
type textarea "now the page opens but without css (no"
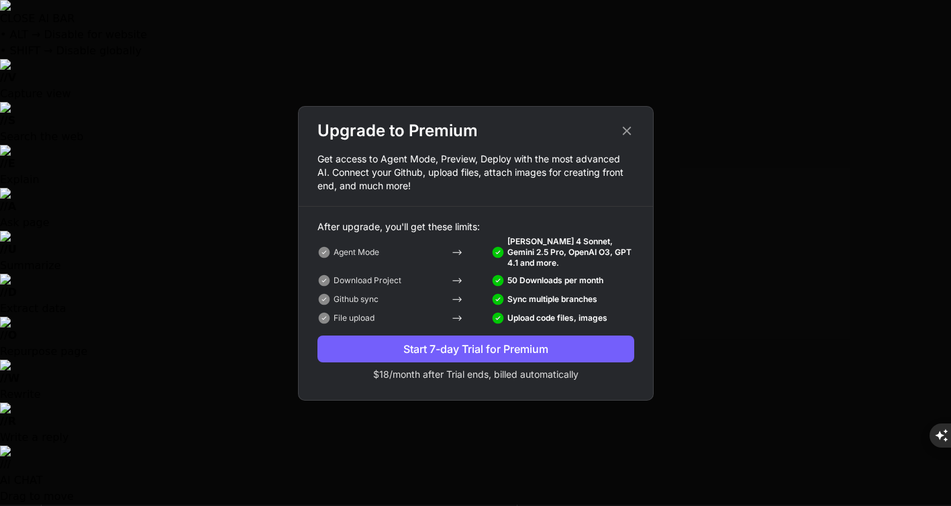
click at [628, 130] on icon at bounding box center [627, 131] width 15 height 15
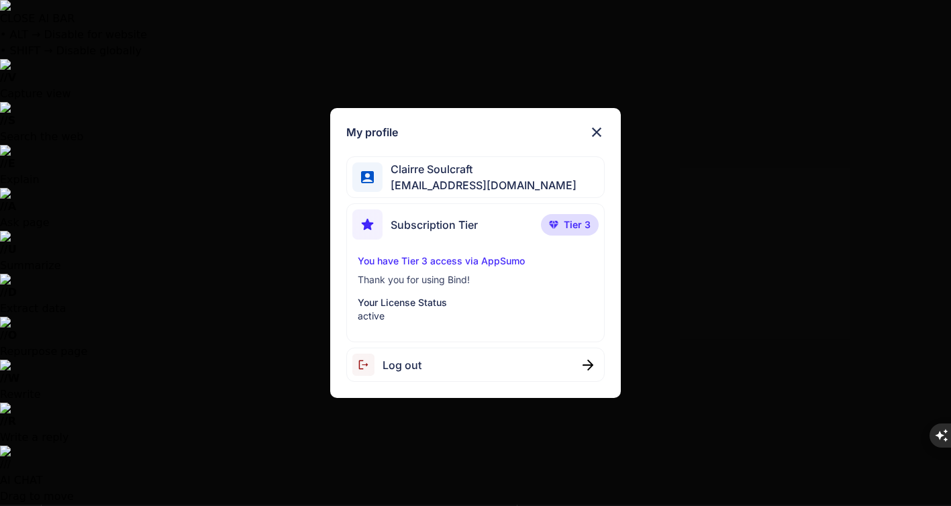
click at [599, 128] on img at bounding box center [597, 132] width 16 height 16
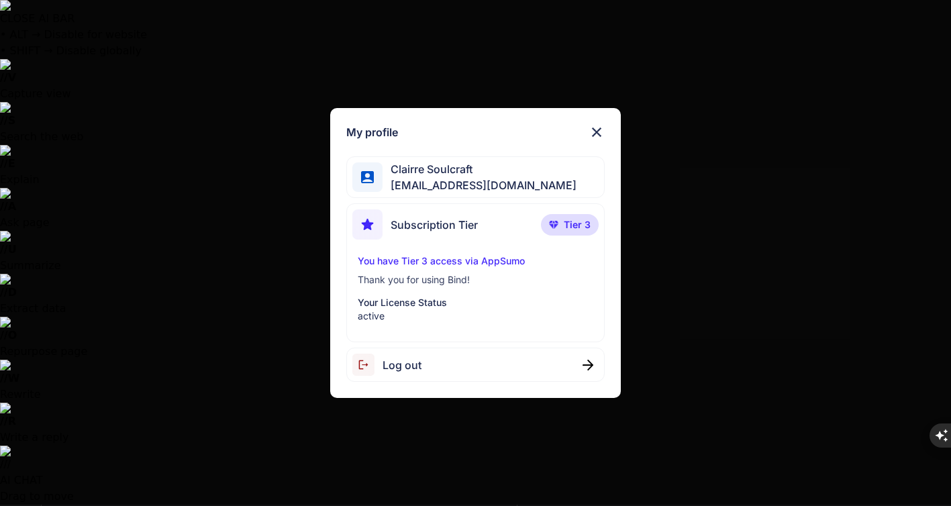
click at [597, 132] on img at bounding box center [597, 132] width 16 height 16
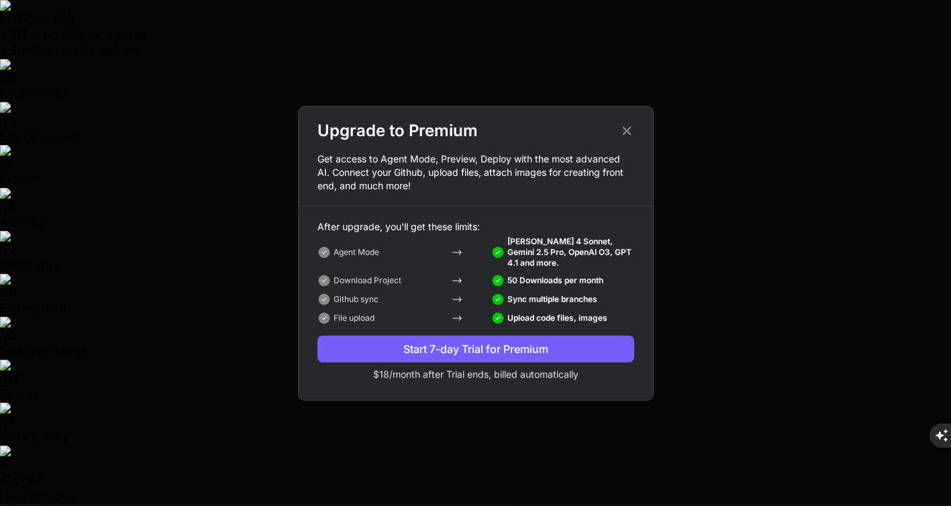
click at [477, 347] on div "Start 7-day Trial for Premium" at bounding box center [476, 349] width 317 height 16
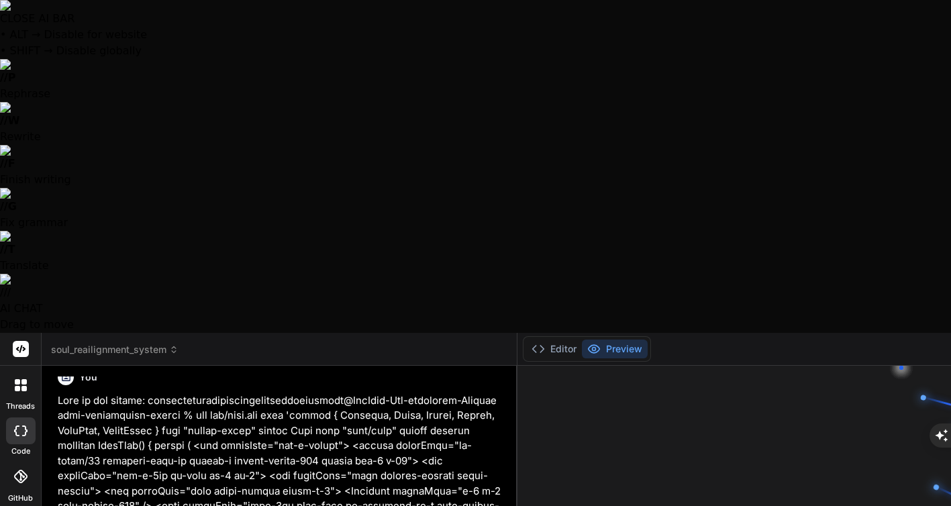
scroll to position [13, 0]
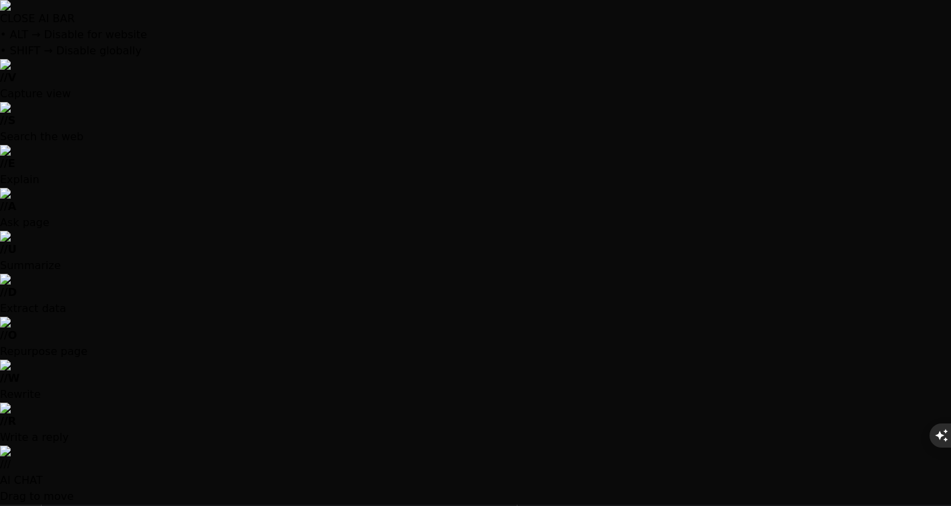
scroll to position [0, 0]
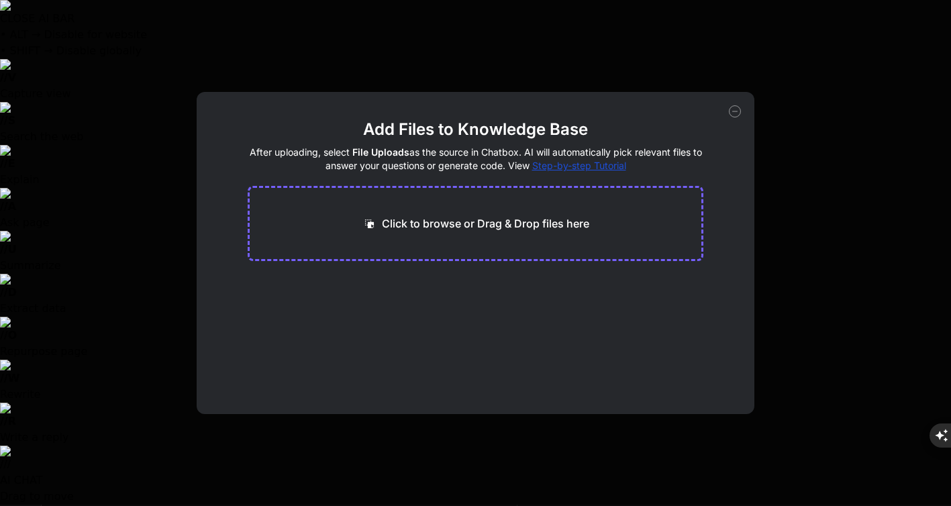
click at [734, 142] on div "Add Files to Knowledge Base After uploading, select File Uploads as the source …" at bounding box center [476, 253] width 558 height 322
click at [657, 309] on main "Add Files to Knowledge Base After uploading, select File Uploads as the source …" at bounding box center [476, 266] width 456 height 295
click at [734, 109] on icon at bounding box center [735, 111] width 12 height 12
type textarea "x"
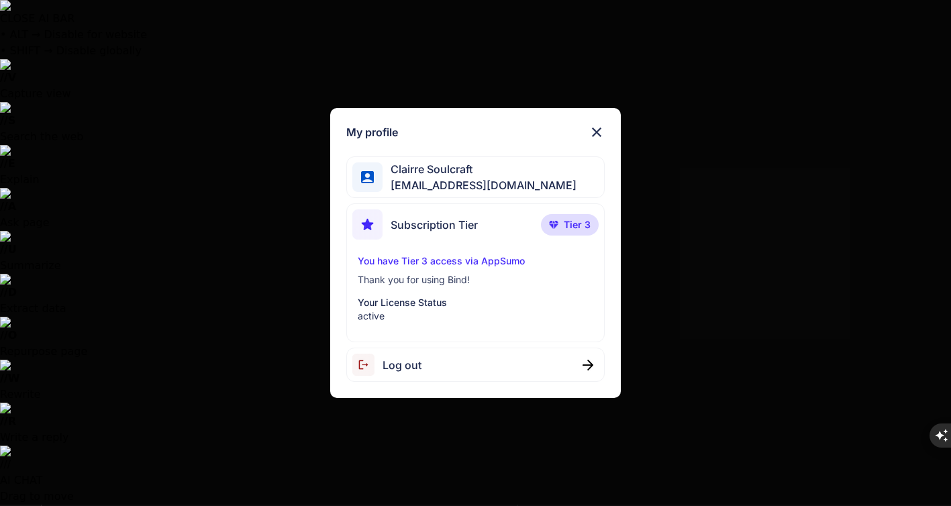
click at [595, 131] on img at bounding box center [597, 132] width 16 height 16
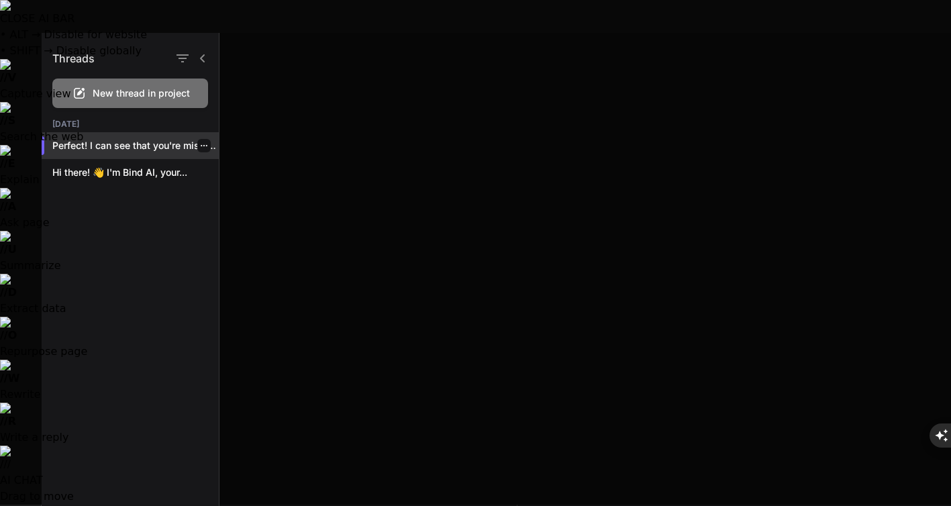
click at [130, 155] on div "Perfect! I can see that you're missing..." at bounding box center [130, 145] width 177 height 27
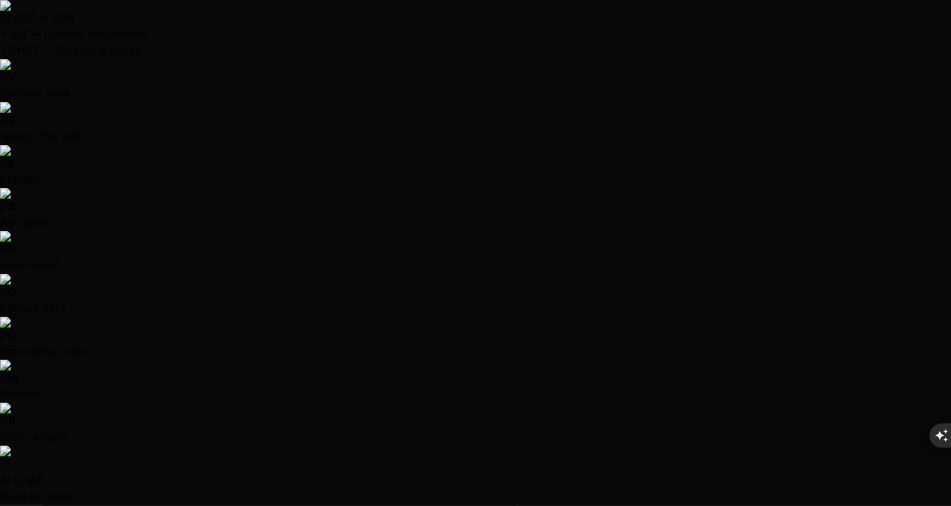
click at [295, 105] on div at bounding box center [475, 253] width 951 height 506
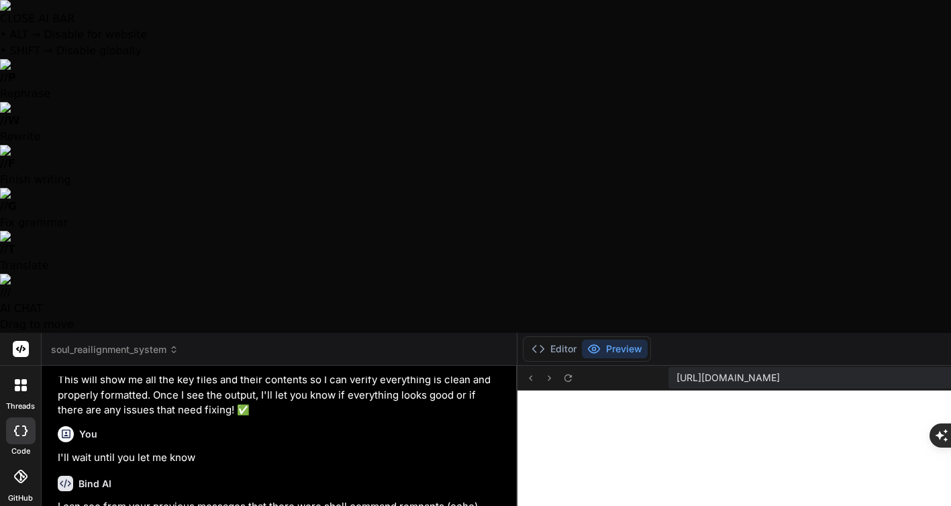
scroll to position [520, 0]
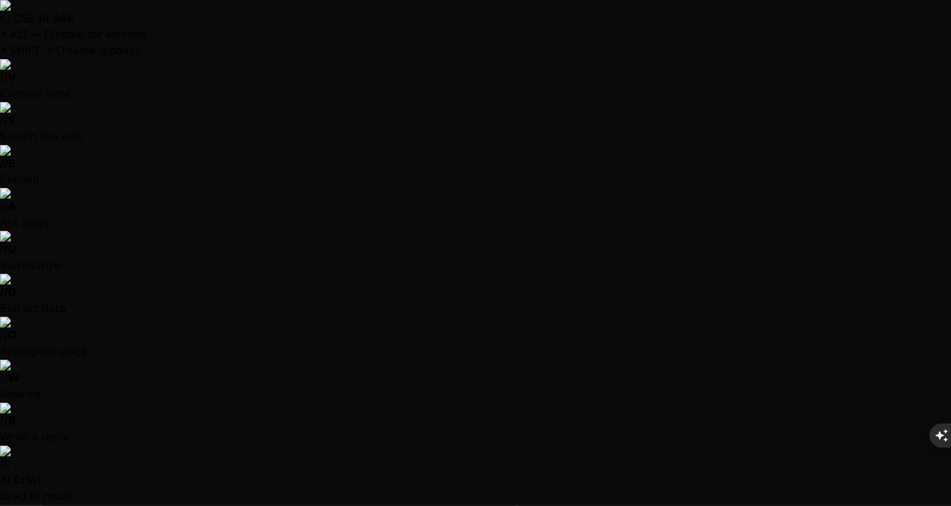
type textarea "</Link> </section> </div> ) }"
type textarea "x"
